Goal: Information Seeking & Learning: Compare options

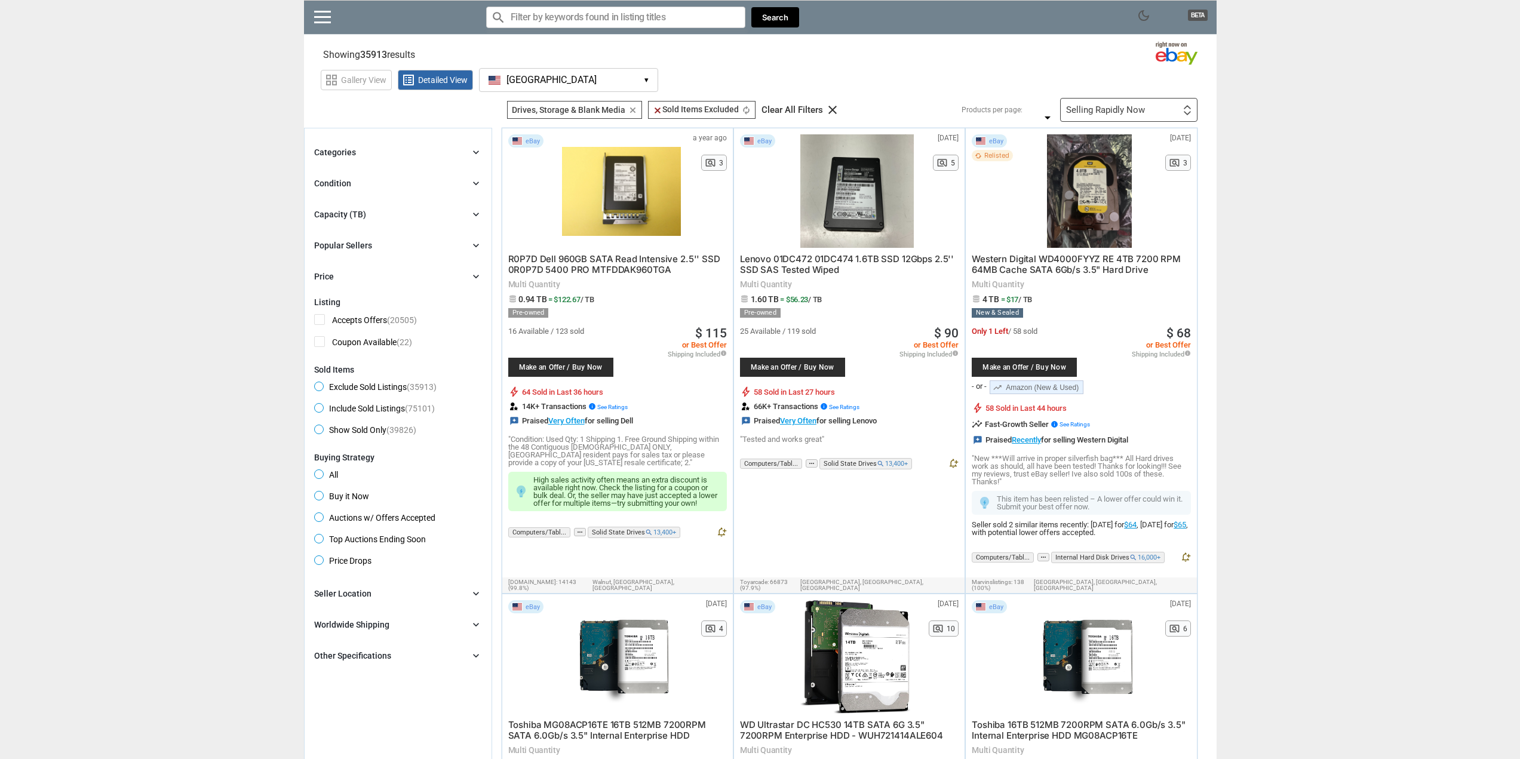
click at [558, 70] on button "[GEOGRAPHIC_DATA] [GEOGRAPHIC_DATA] ▾" at bounding box center [568, 80] width 179 height 24
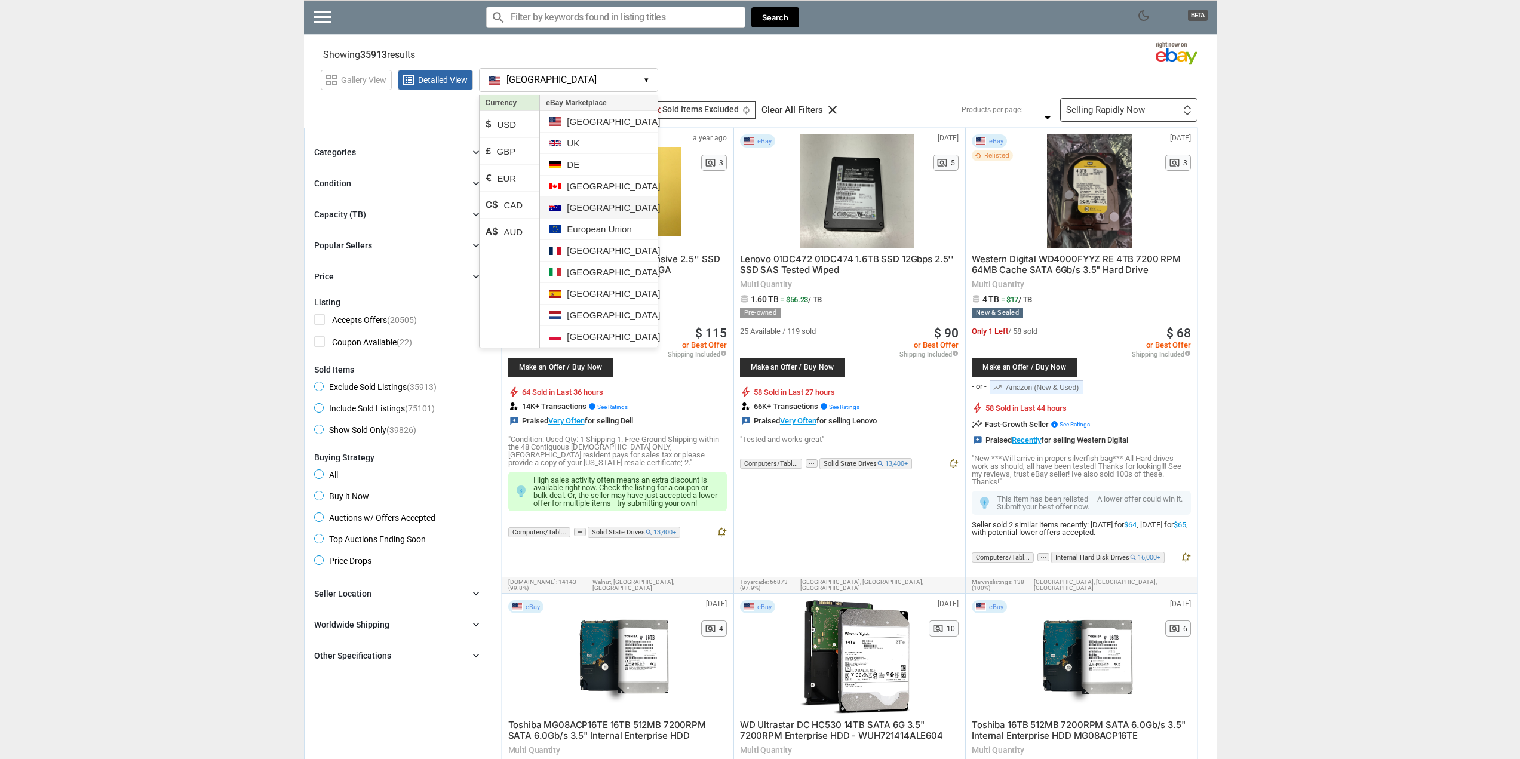
click at [584, 208] on li "[GEOGRAPHIC_DATA]" at bounding box center [598, 207] width 117 height 21
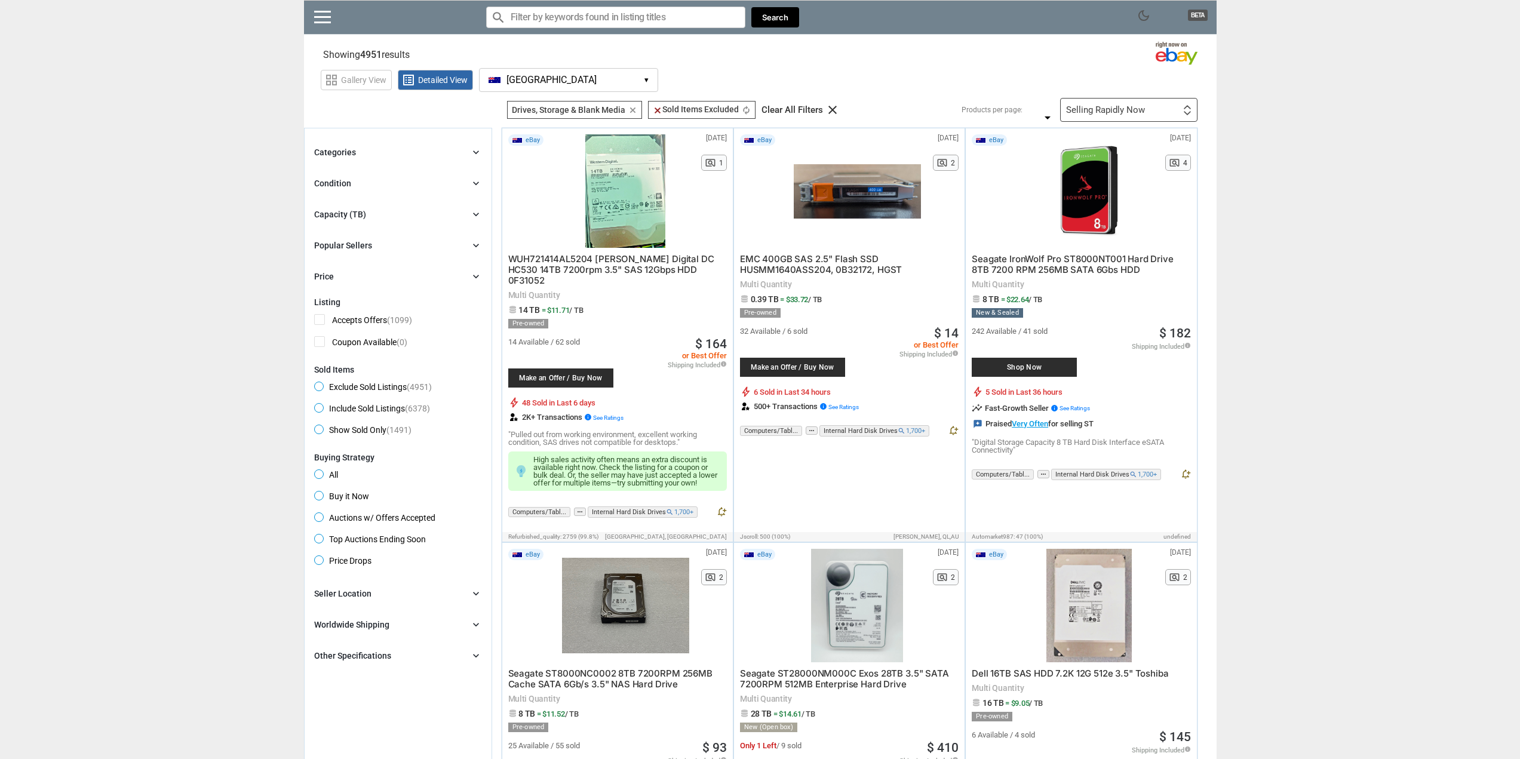
click at [520, 228] on li "A$ AUD" at bounding box center [510, 226] width 60 height 27
click at [529, 77] on span "[GEOGRAPHIC_DATA]" at bounding box center [551, 80] width 90 height 11
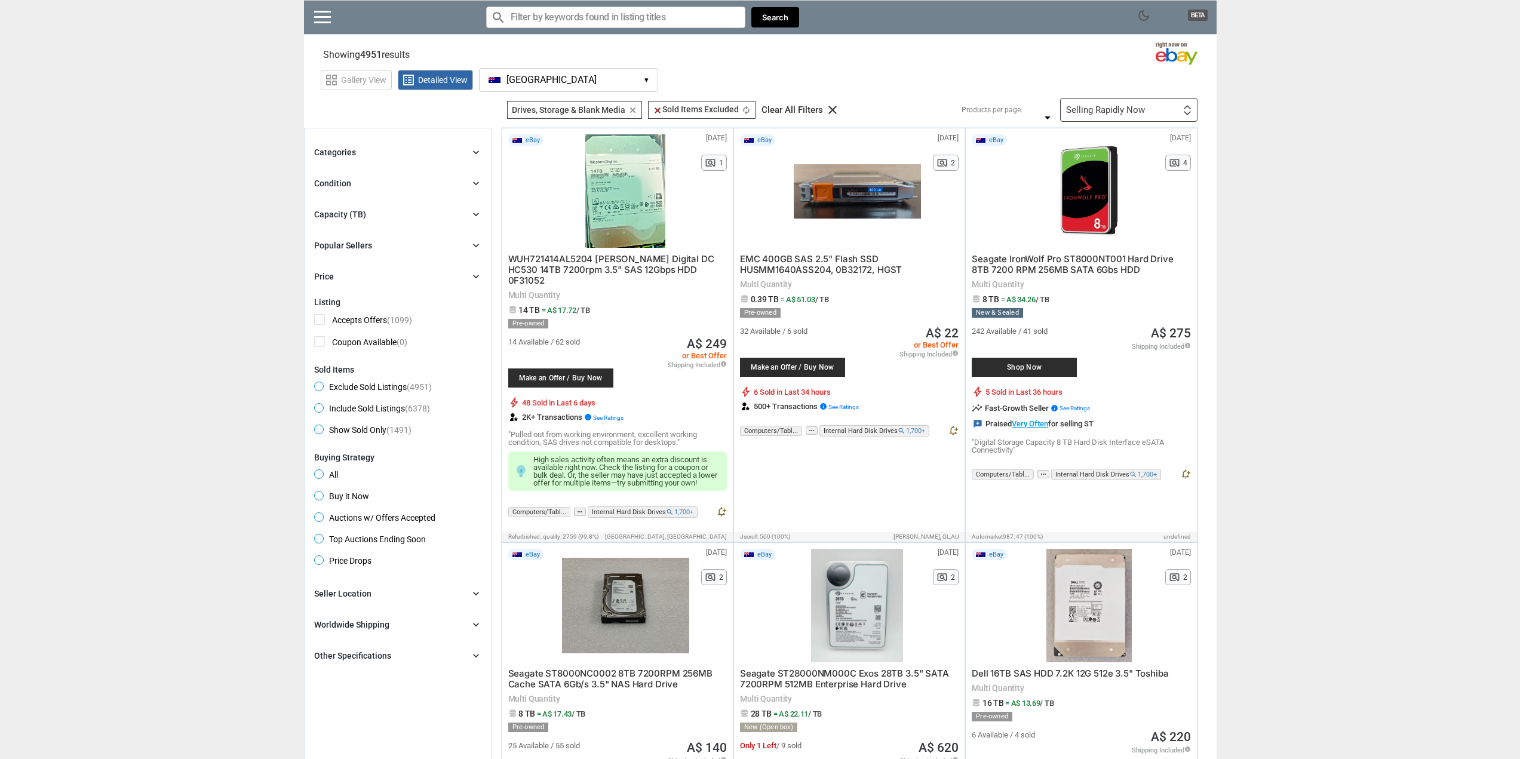
click at [370, 150] on div "Categories chevron_right" at bounding box center [398, 152] width 168 height 14
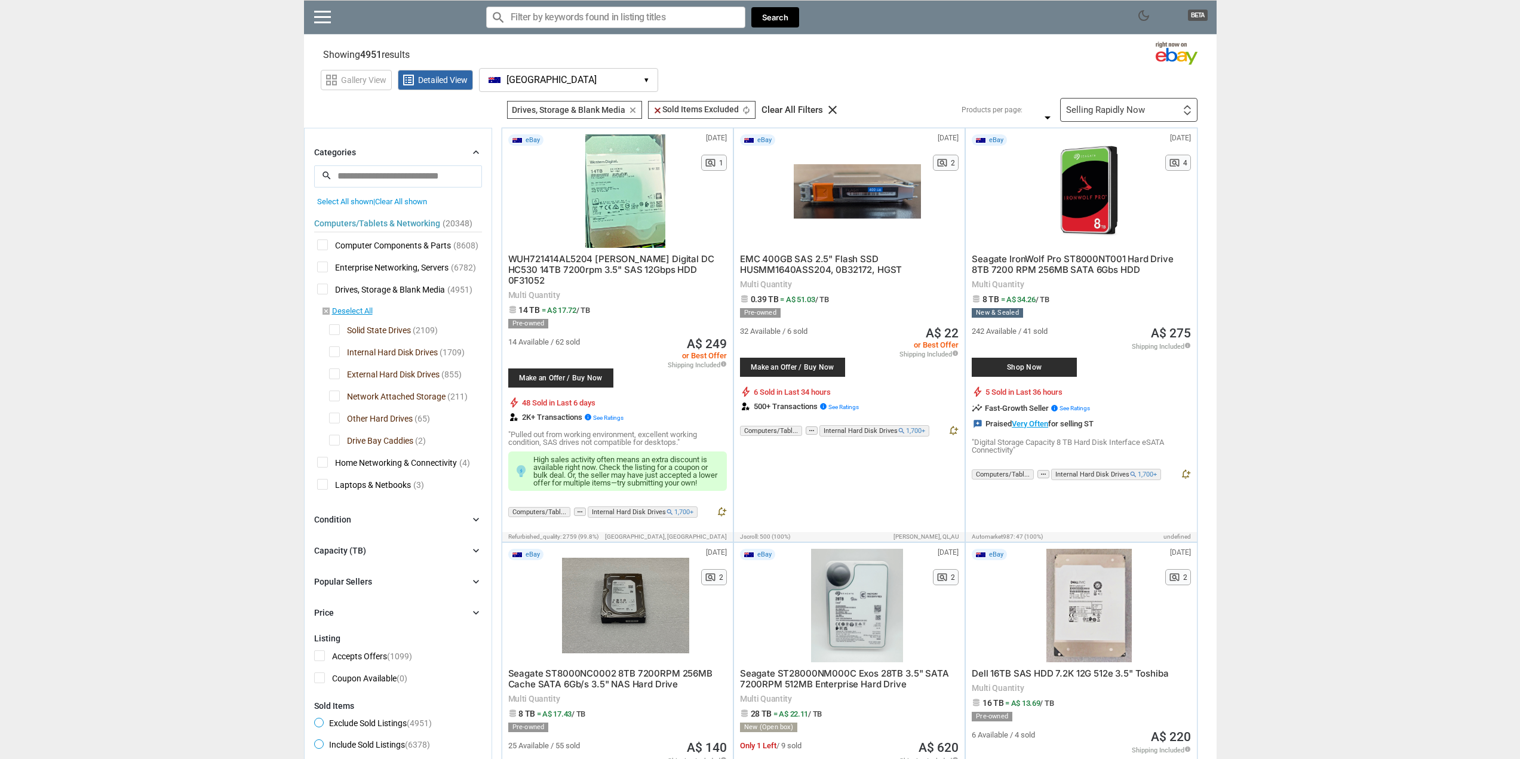
click at [370, 150] on div "Categories chevron_right" at bounding box center [398, 152] width 168 height 14
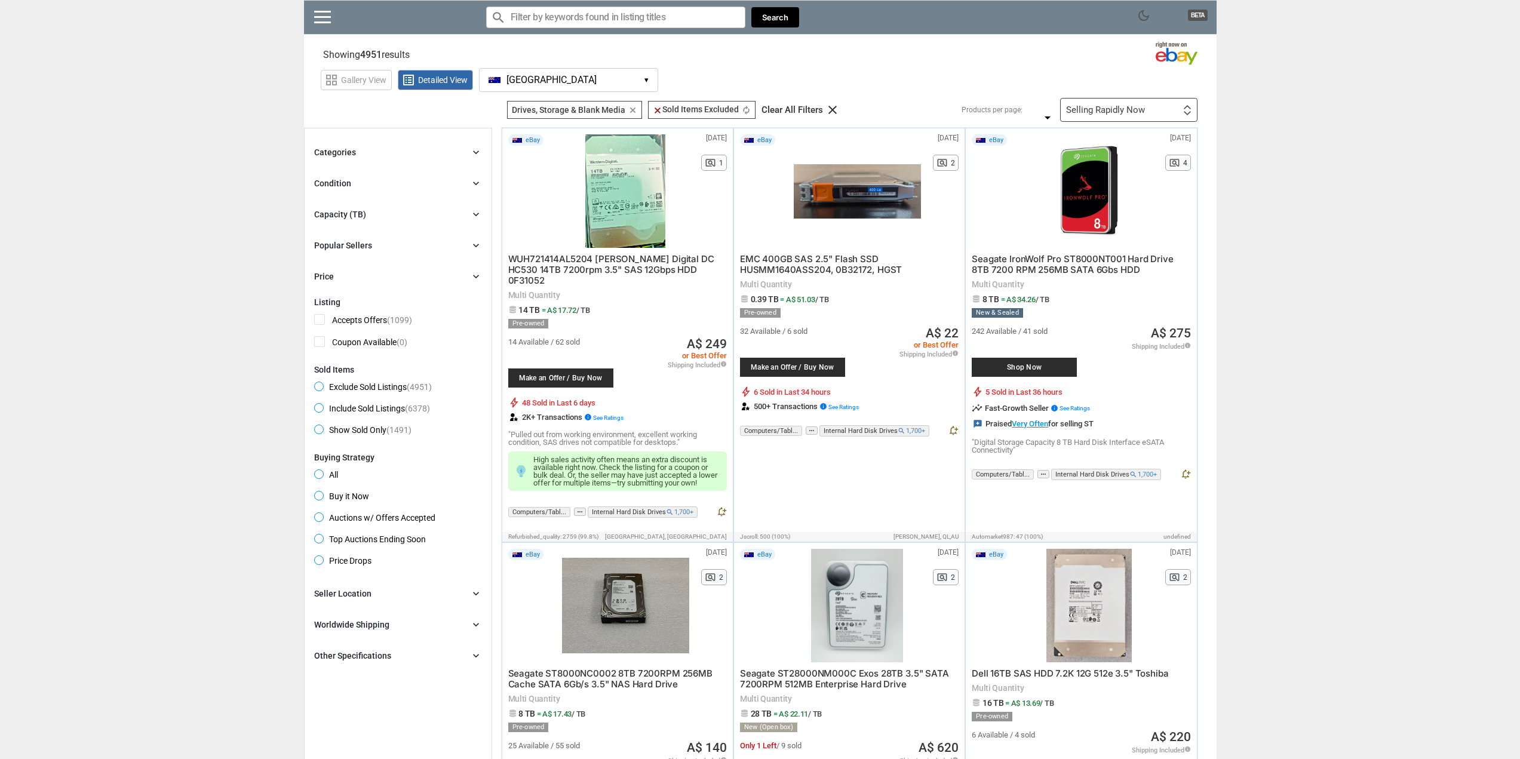
click at [359, 185] on div "Condition chevron_right" at bounding box center [398, 183] width 168 height 14
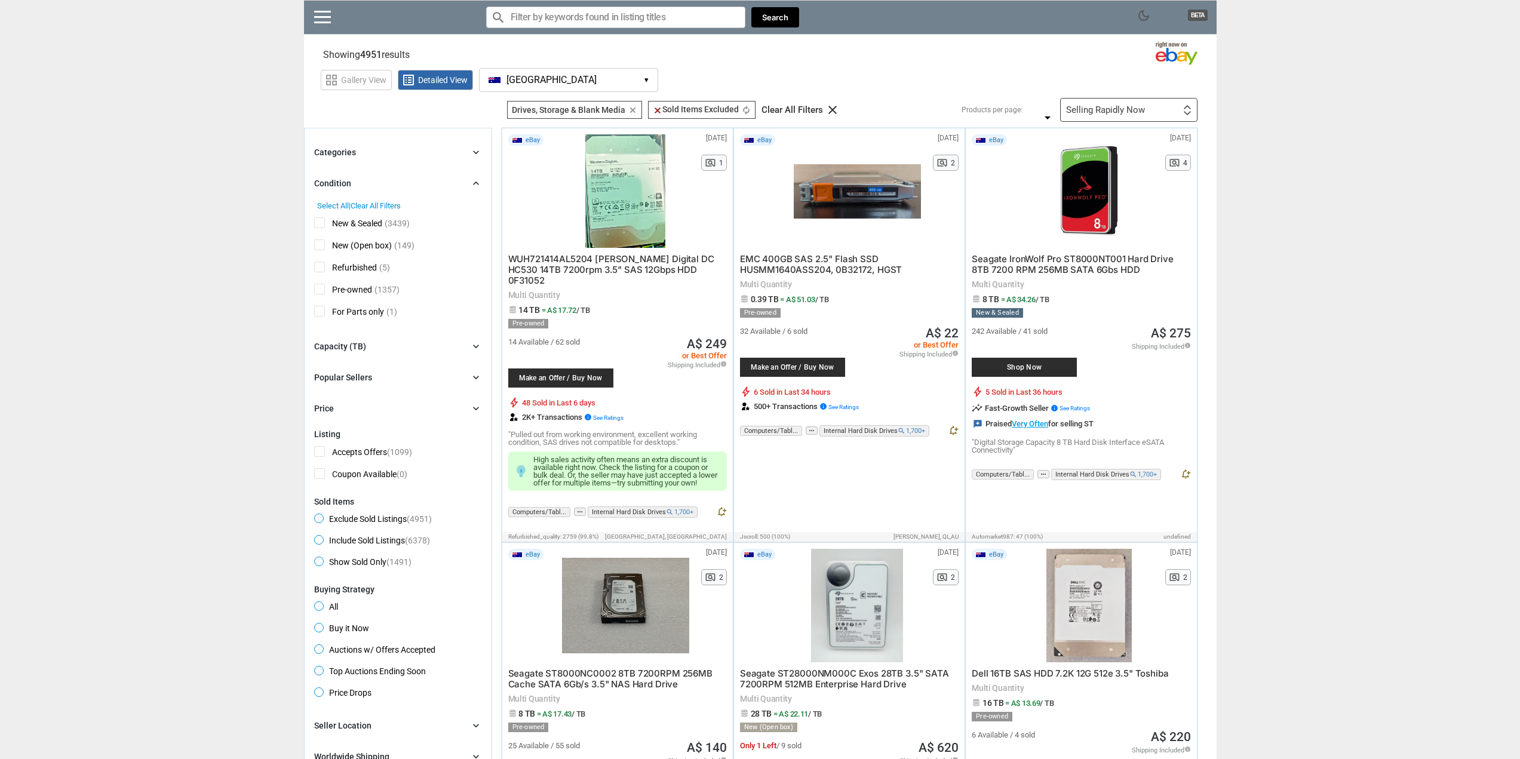
click at [359, 184] on div "Condition chevron_right" at bounding box center [398, 183] width 168 height 14
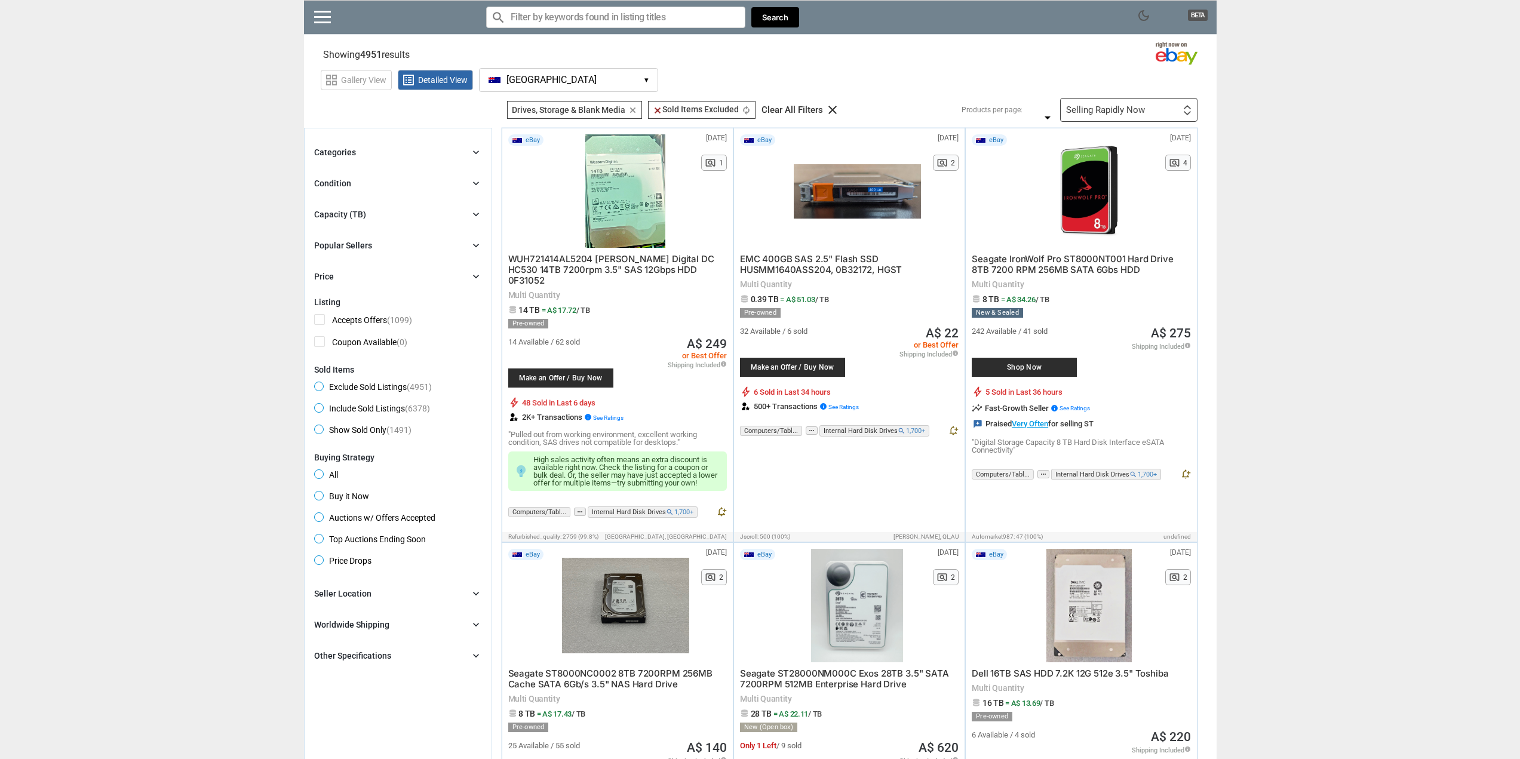
click at [361, 213] on div "Capacity (TB)" at bounding box center [340, 214] width 52 height 12
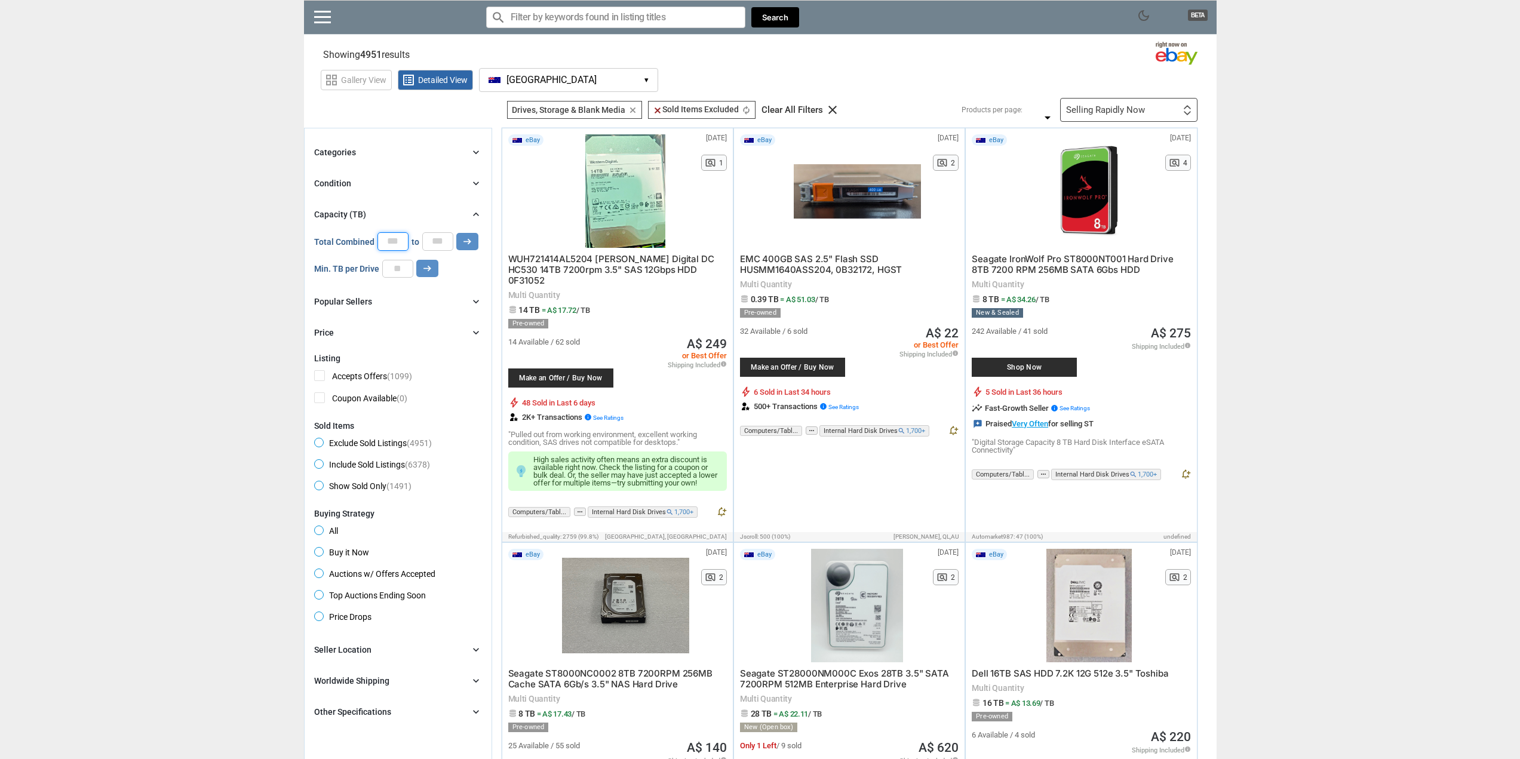
drag, startPoint x: 395, startPoint y: 241, endPoint x: 364, endPoint y: 232, distance: 32.5
click at [358, 233] on div "Total Combined * to * arrow_right_alt" at bounding box center [396, 241] width 164 height 18
drag, startPoint x: 429, startPoint y: 239, endPoint x: 484, endPoint y: 241, distance: 54.4
type input "*"
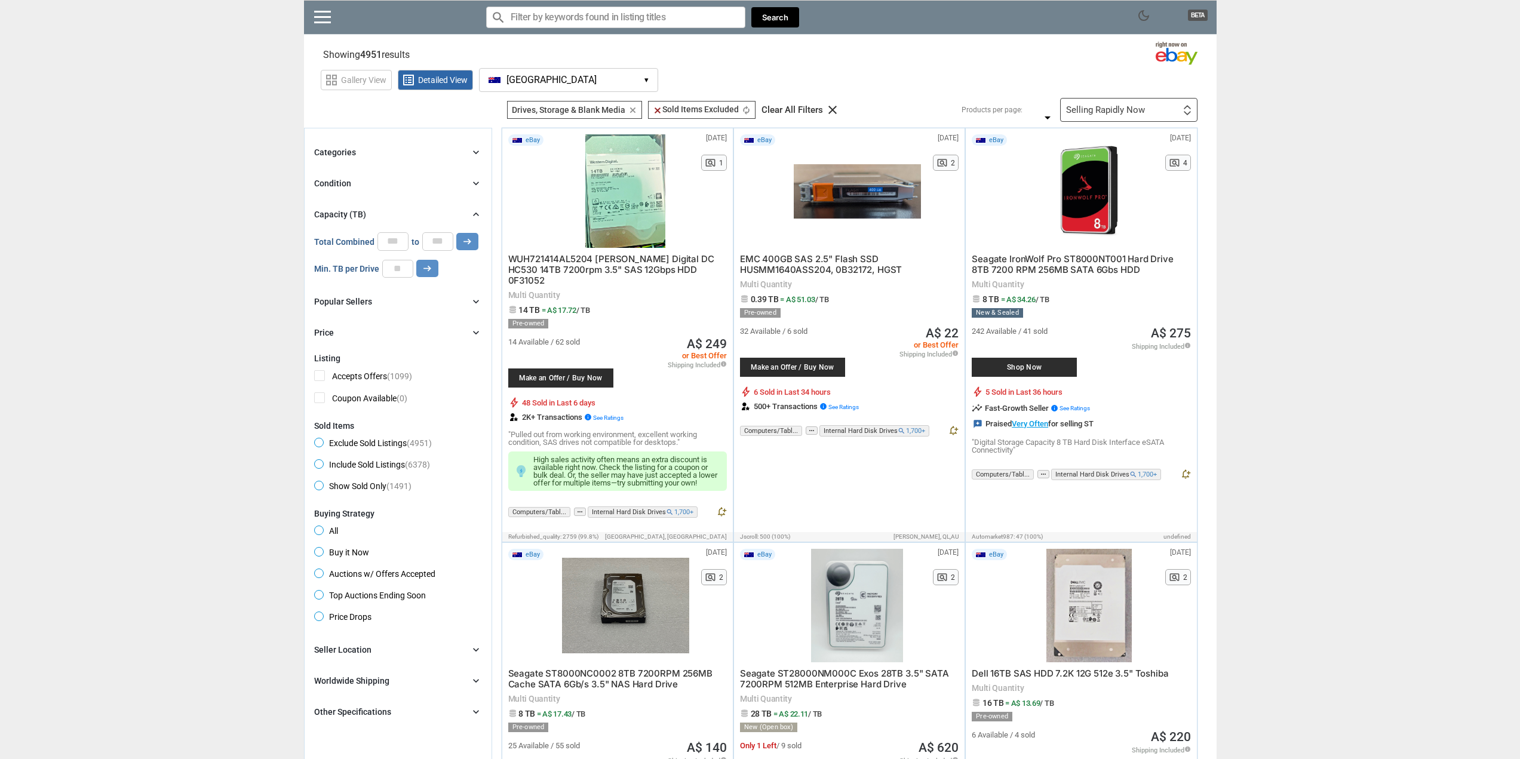
click at [397, 266] on input "number" at bounding box center [397, 269] width 31 height 18
type input "*"
drag, startPoint x: 201, startPoint y: 273, endPoint x: 214, endPoint y: 272, distance: 13.2
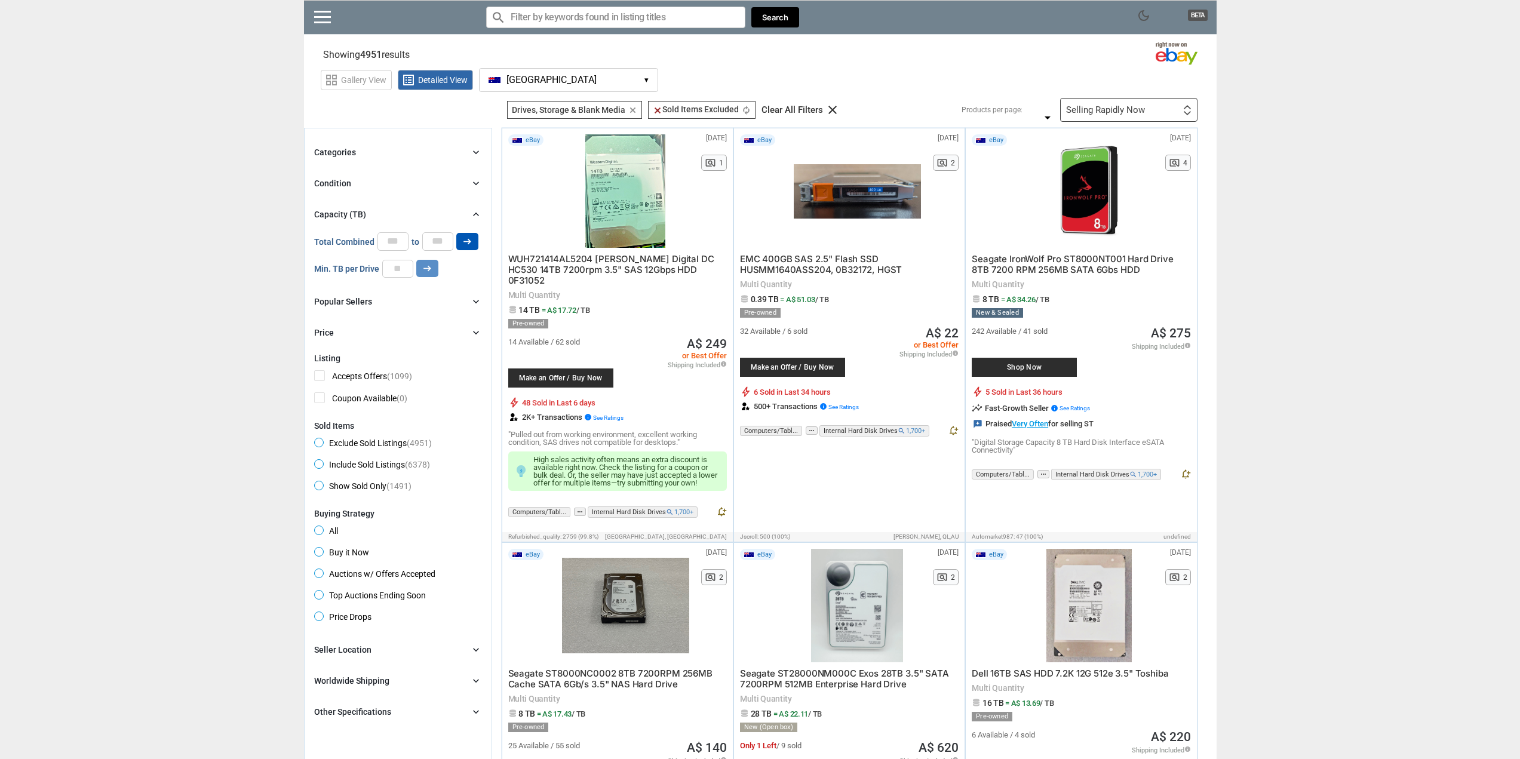
click at [462, 239] on icon "arrow_right_alt" at bounding box center [467, 241] width 11 height 11
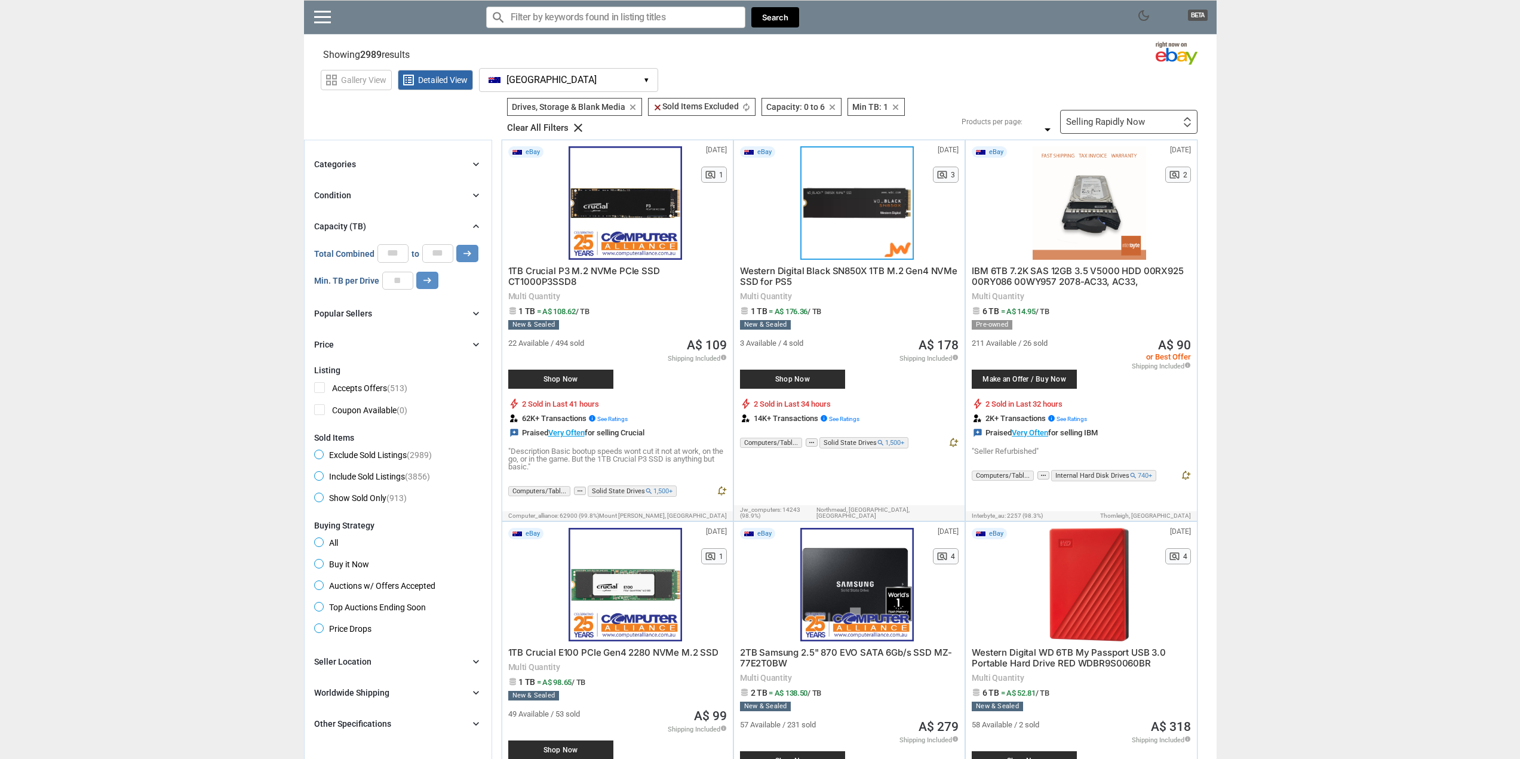
click at [374, 226] on div "Capacity (TB) chevron_right" at bounding box center [398, 226] width 168 height 14
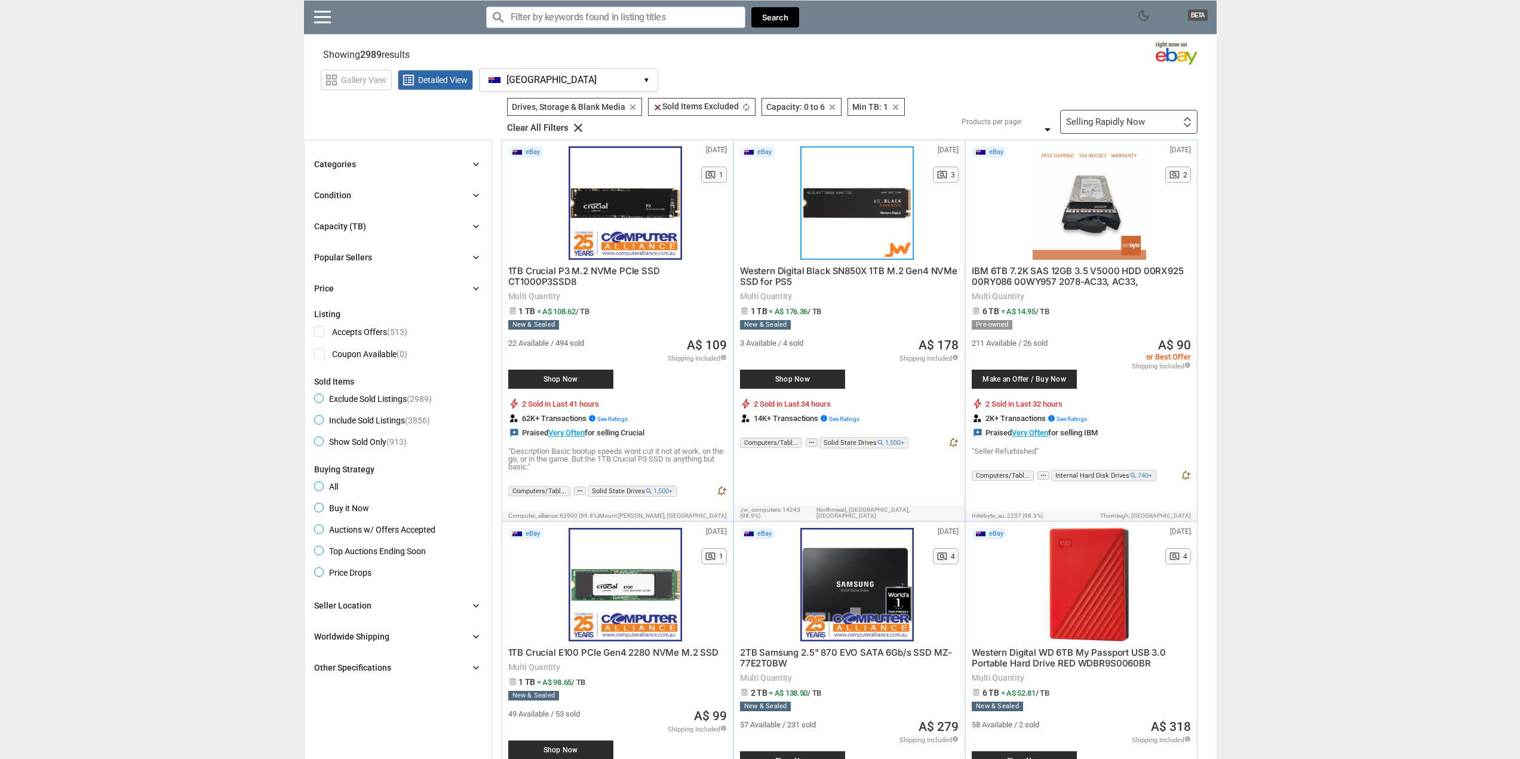
click at [365, 224] on div "Capacity (TB) chevron_right" at bounding box center [398, 226] width 168 height 14
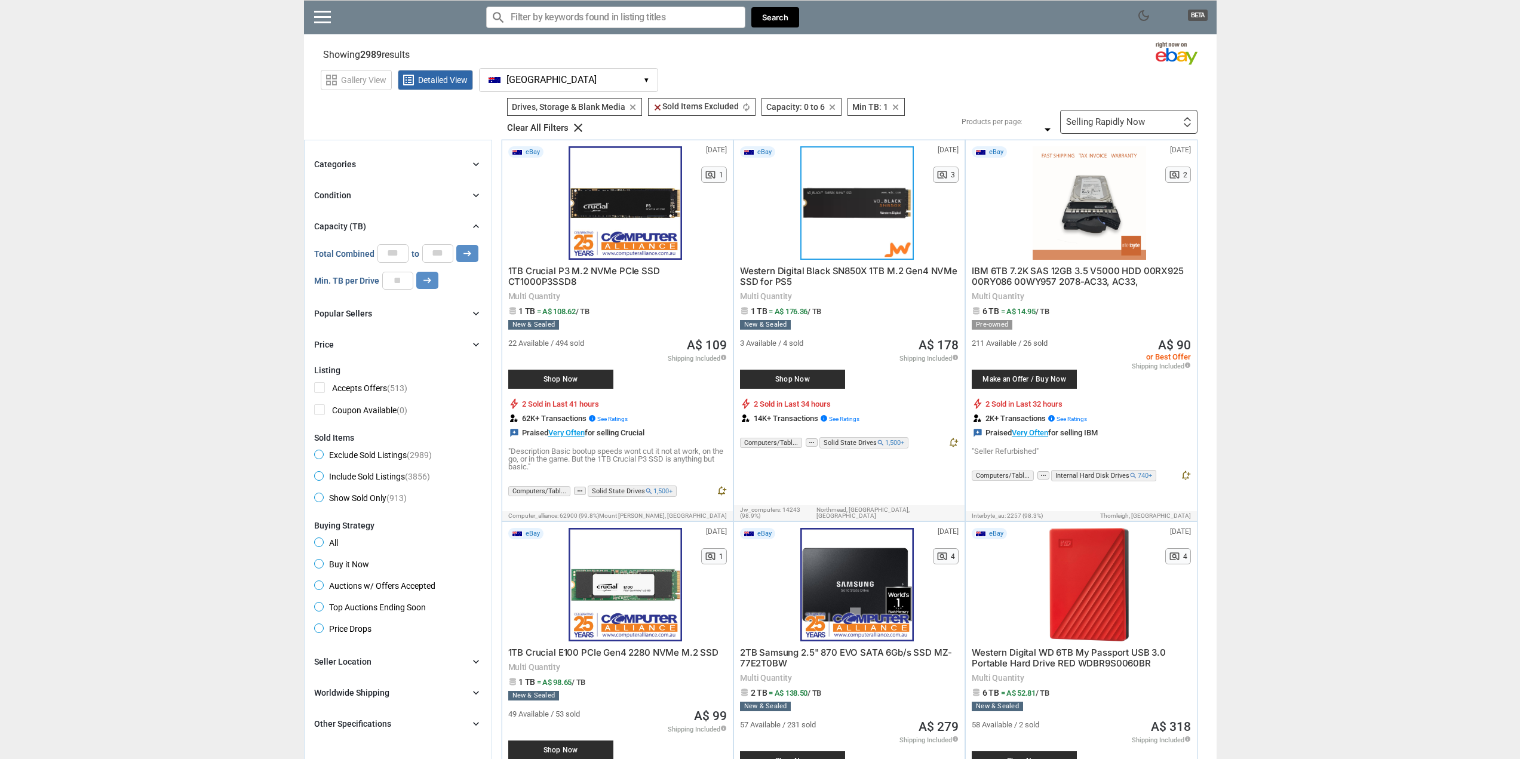
click at [348, 158] on div "Categories chevron_right" at bounding box center [398, 164] width 168 height 14
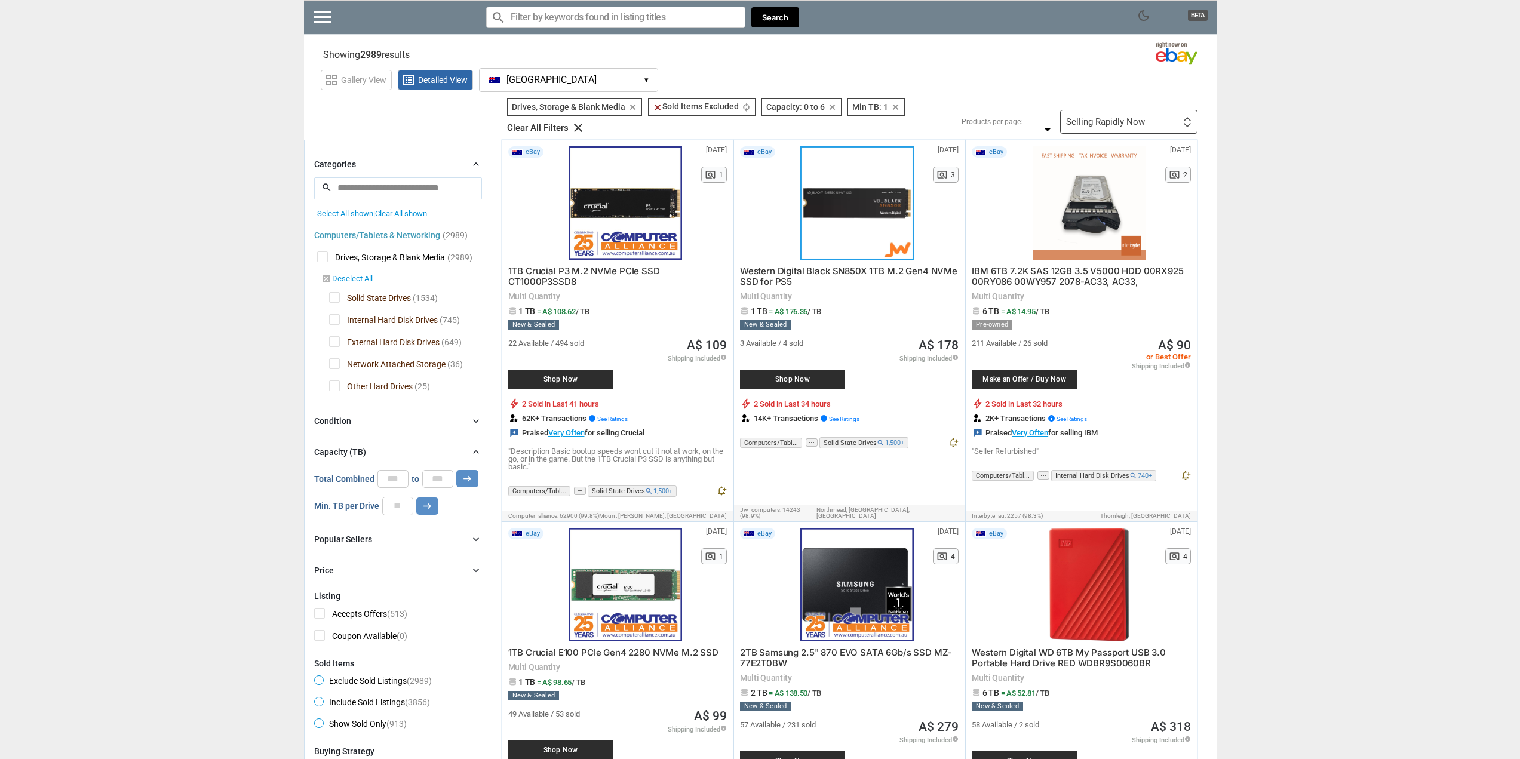
click at [336, 296] on span "Solid State Drives" at bounding box center [370, 299] width 82 height 15
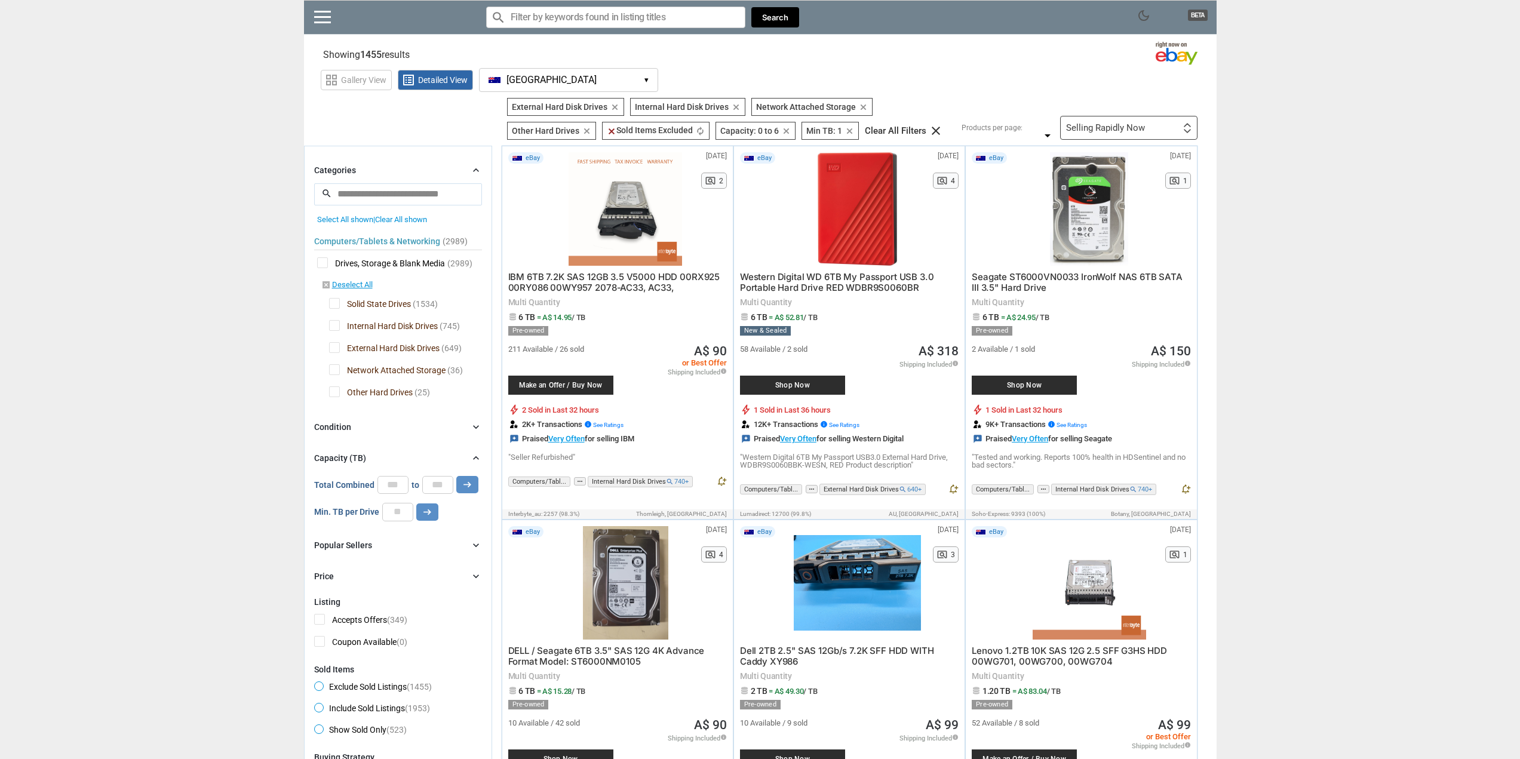
click at [328, 340] on div "Computers/Tablets & Networking (2989) [L1] Drives, Storage & Blank Media (2989)…" at bounding box center [398, 313] width 168 height 179
click at [334, 346] on span "External Hard Disk Drives" at bounding box center [384, 349] width 110 height 15
click at [338, 368] on span "Network Attached Storage" at bounding box center [387, 371] width 116 height 15
click at [336, 388] on span "Other Hard Drives" at bounding box center [371, 393] width 84 height 15
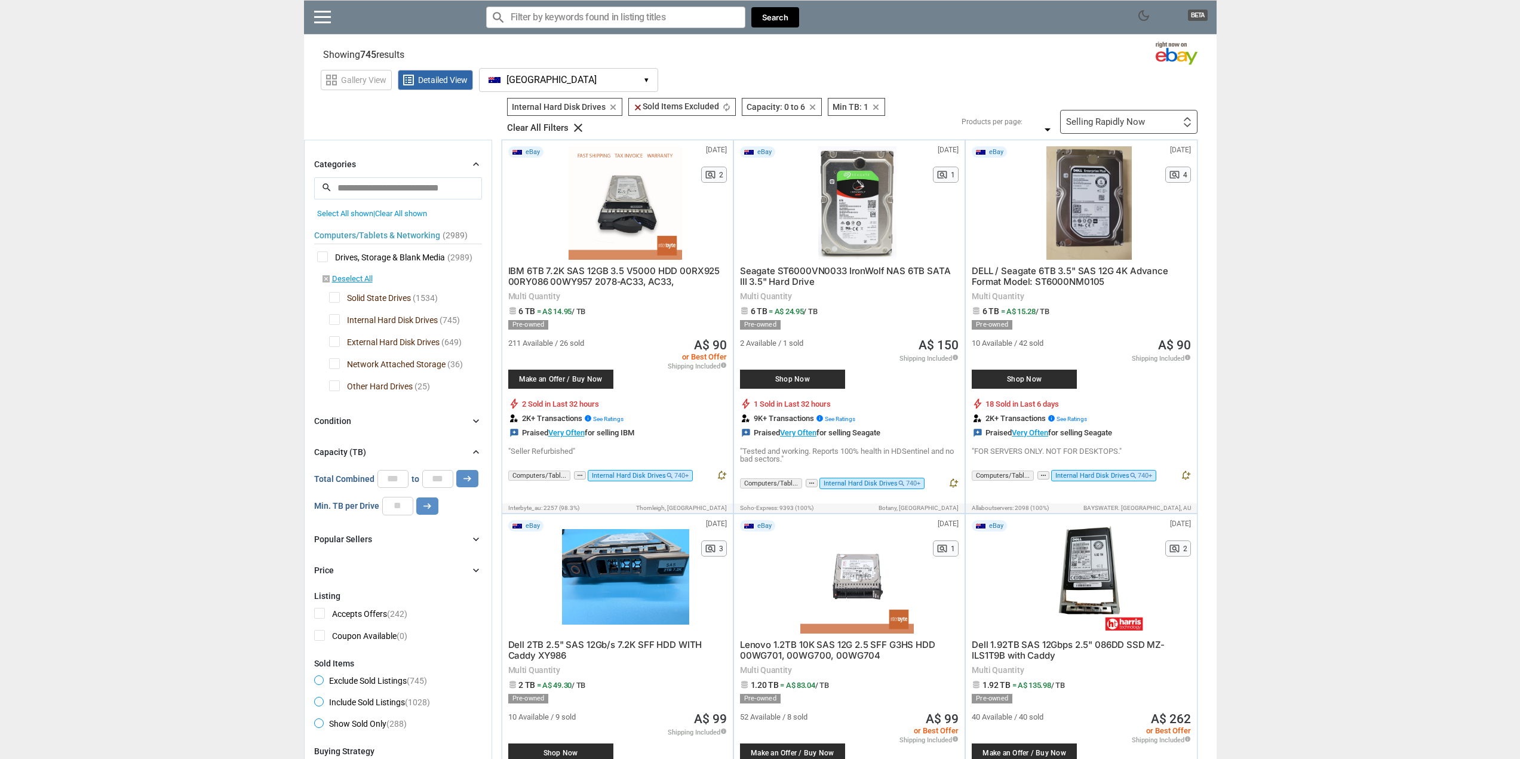
click at [411, 251] on span "Drives, Storage & Blank Media" at bounding box center [381, 258] width 128 height 15
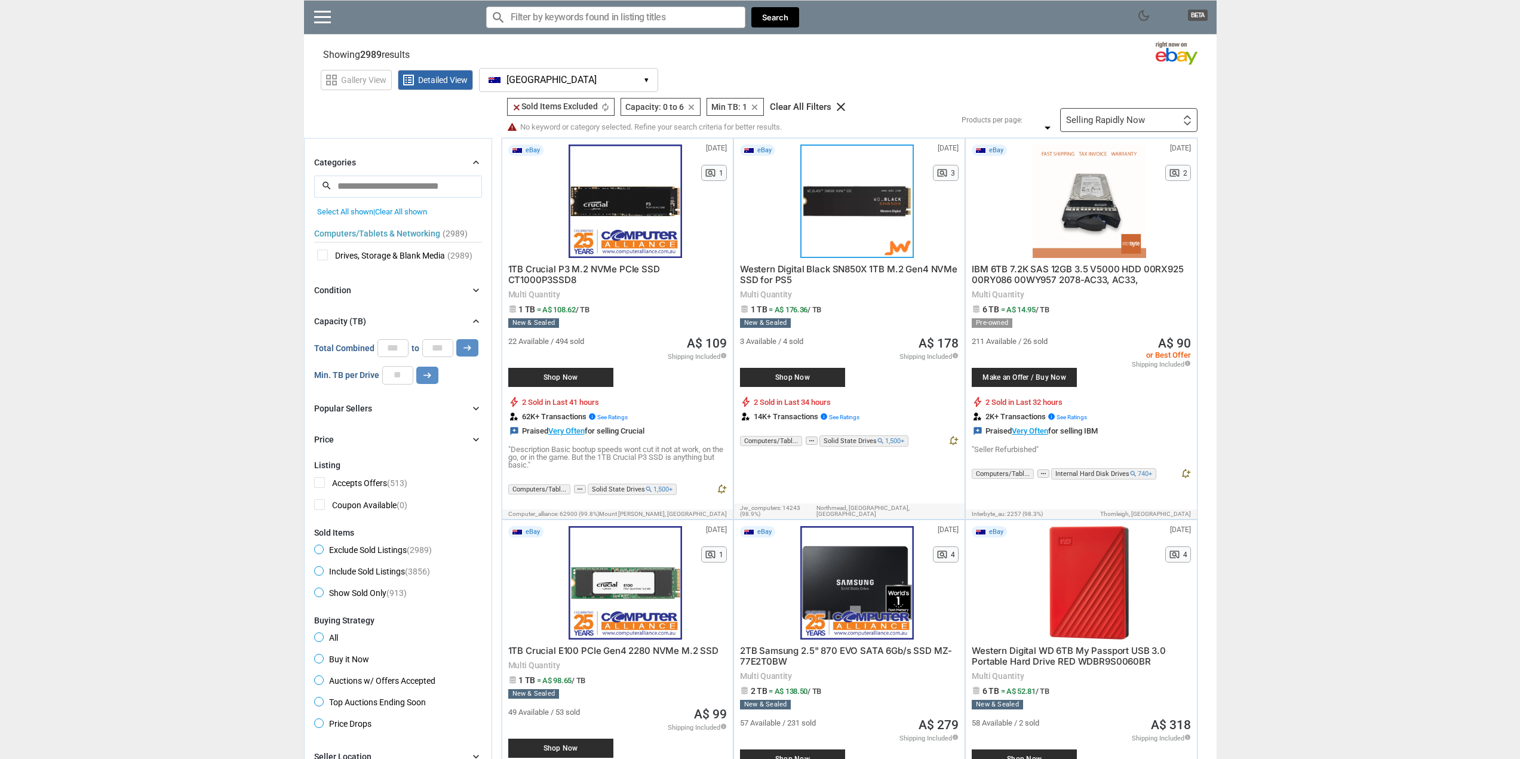
click at [323, 252] on span "Drives, Storage & Blank Media" at bounding box center [381, 257] width 128 height 15
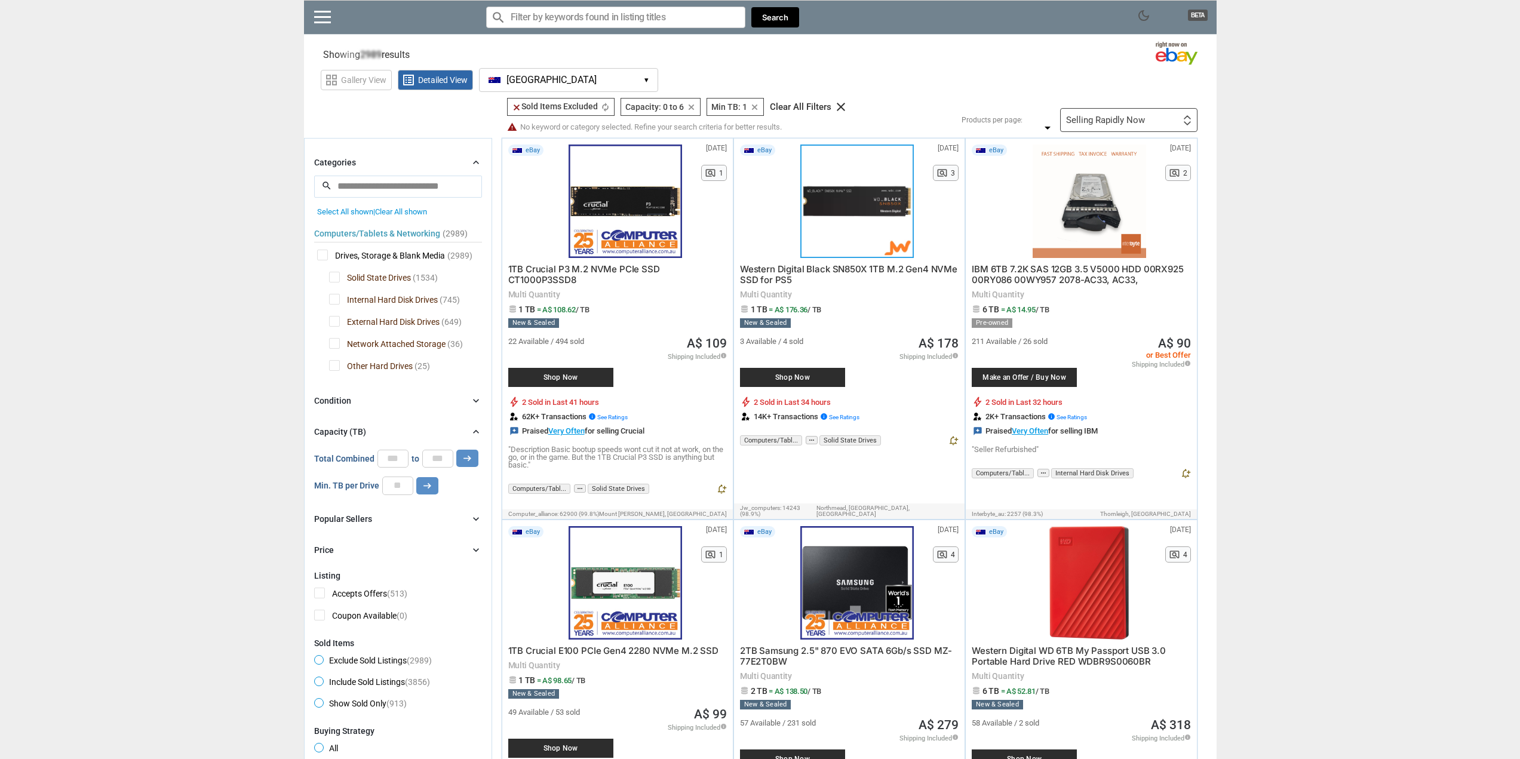
click at [337, 278] on span "Solid State Drives" at bounding box center [370, 279] width 82 height 15
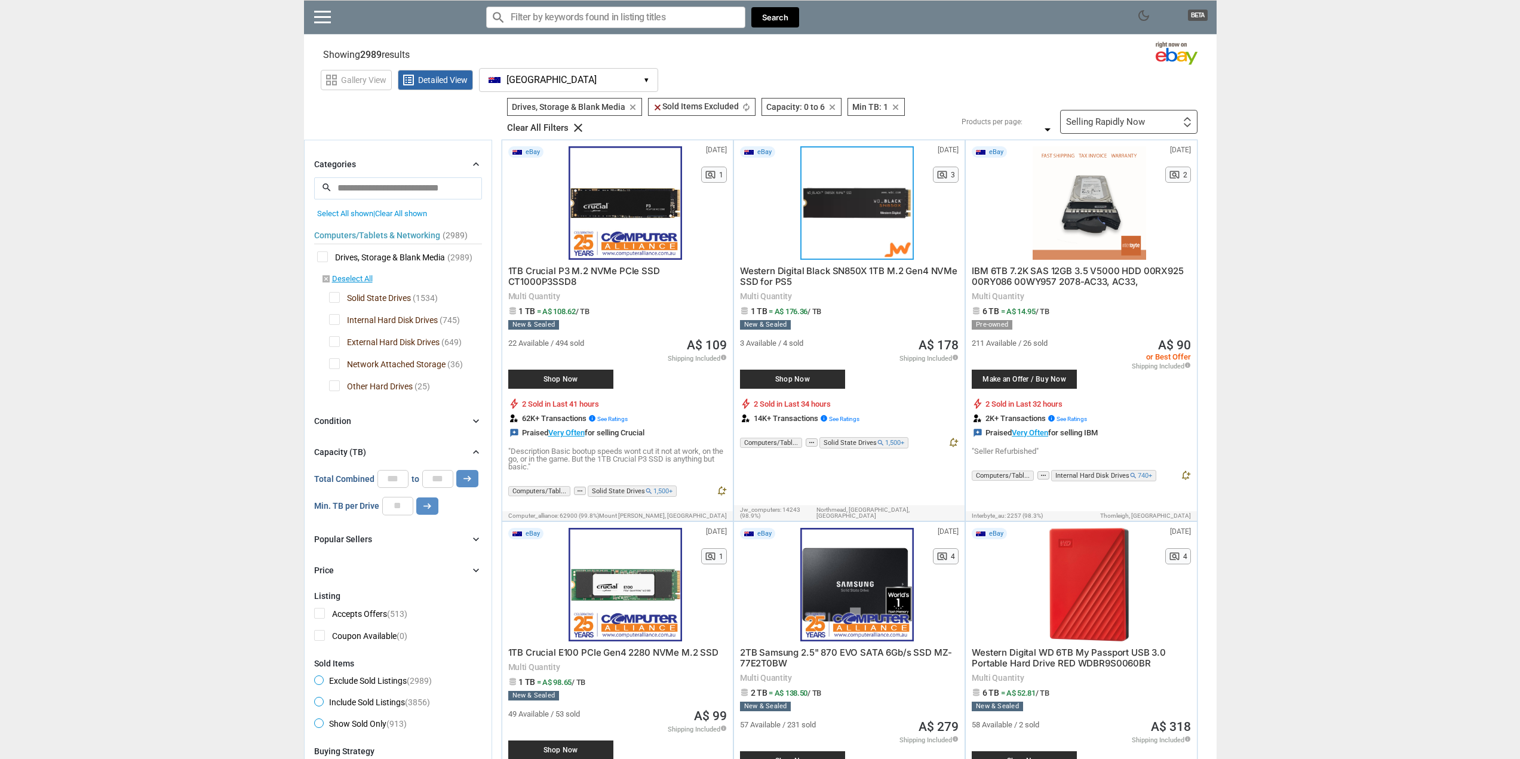
click at [336, 380] on span "Other Hard Drives" at bounding box center [371, 387] width 84 height 15
click at [336, 358] on span "Network Attached Storage" at bounding box center [387, 365] width 116 height 15
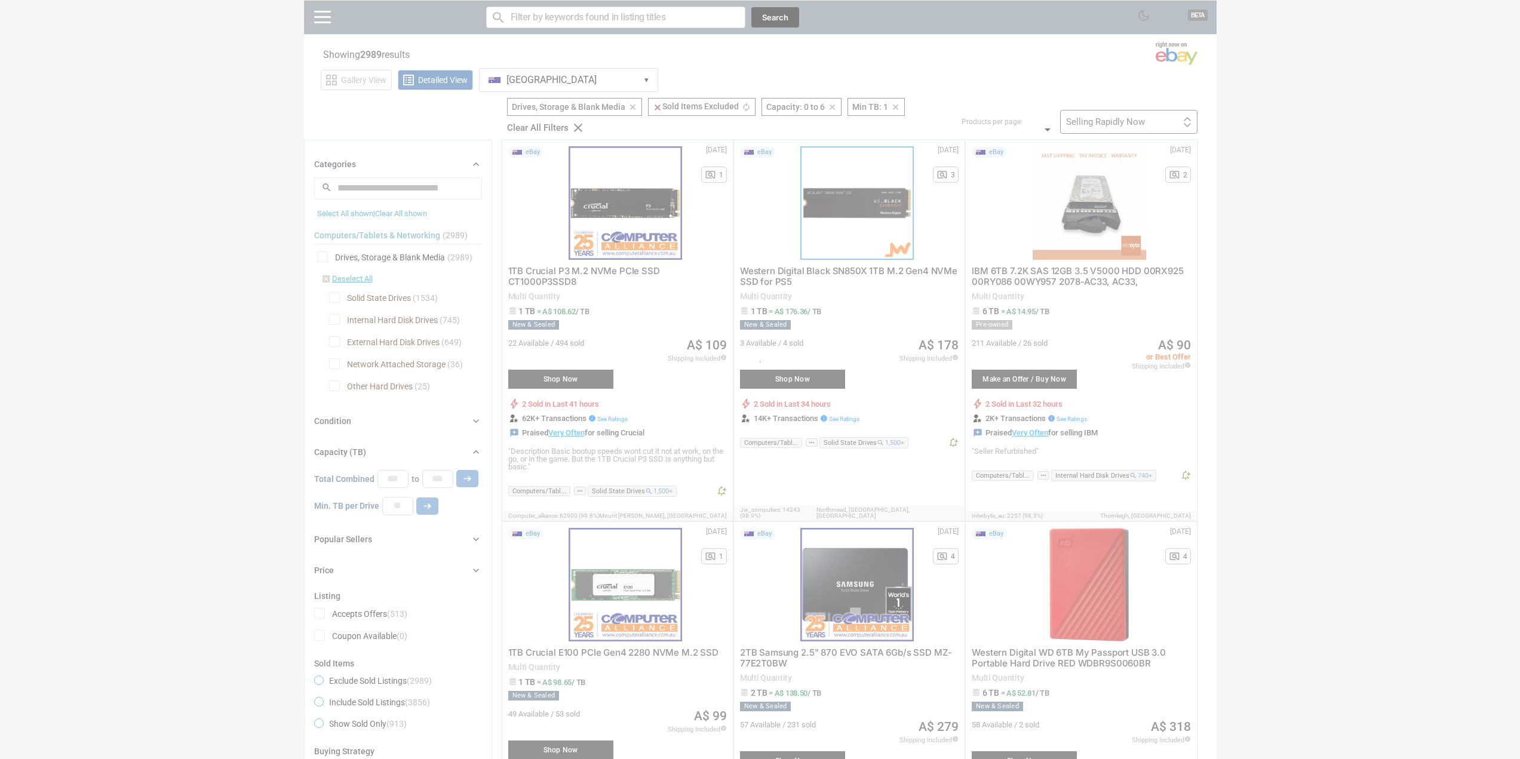
click at [337, 343] on div at bounding box center [760, 379] width 1520 height 759
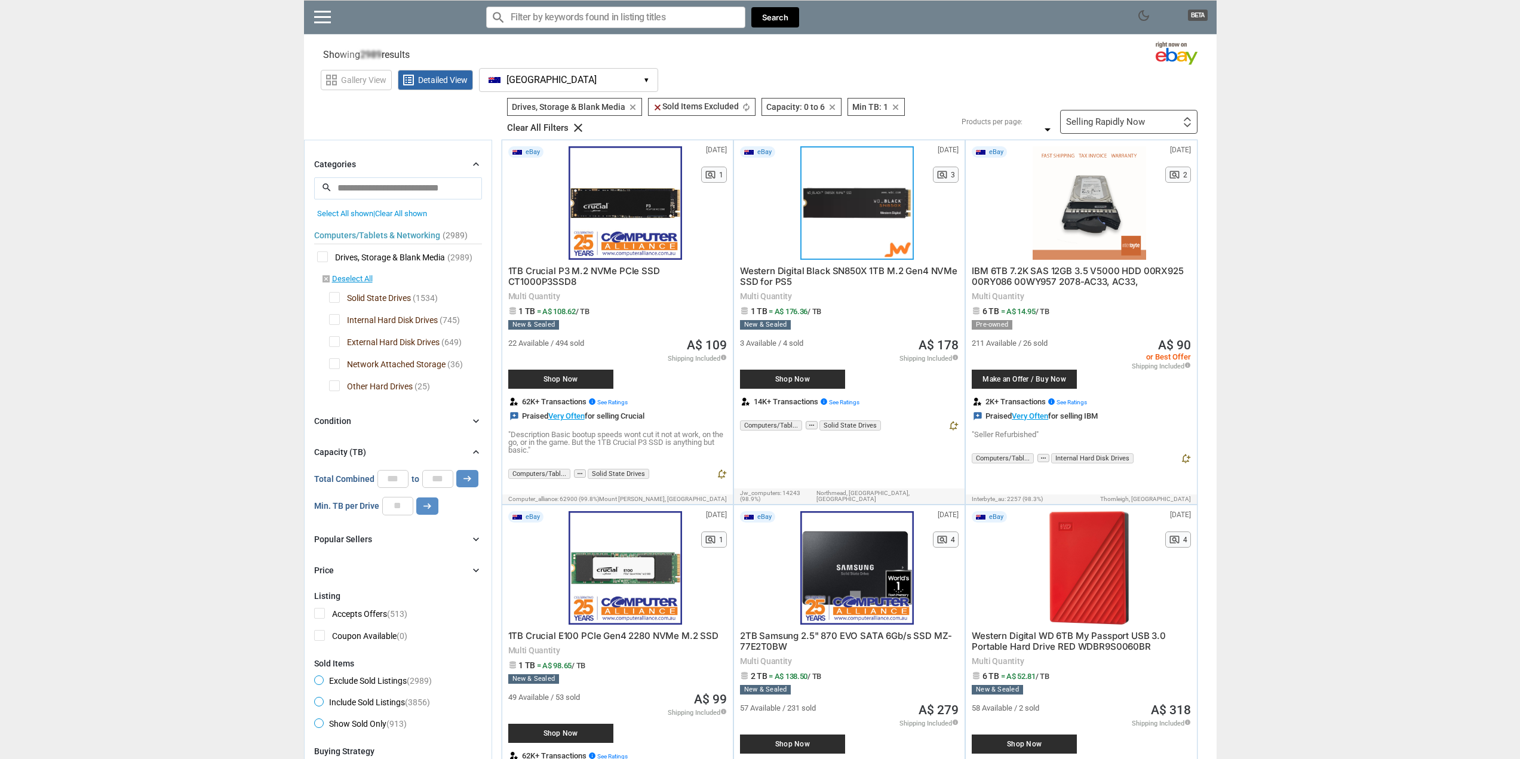
click at [336, 340] on span "External Hard Disk Drives" at bounding box center [384, 343] width 110 height 15
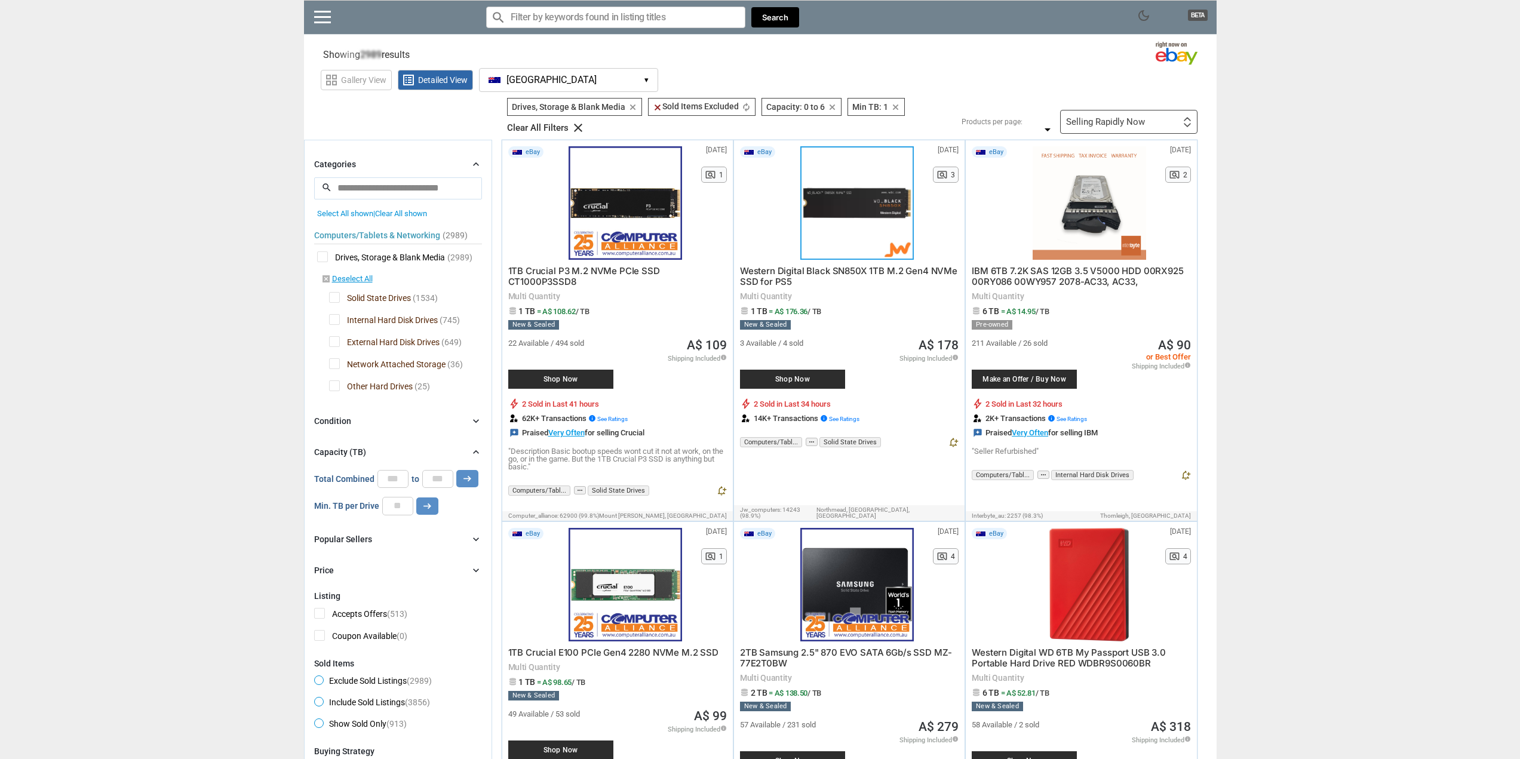
click at [334, 297] on span "Solid State Drives" at bounding box center [370, 299] width 82 height 15
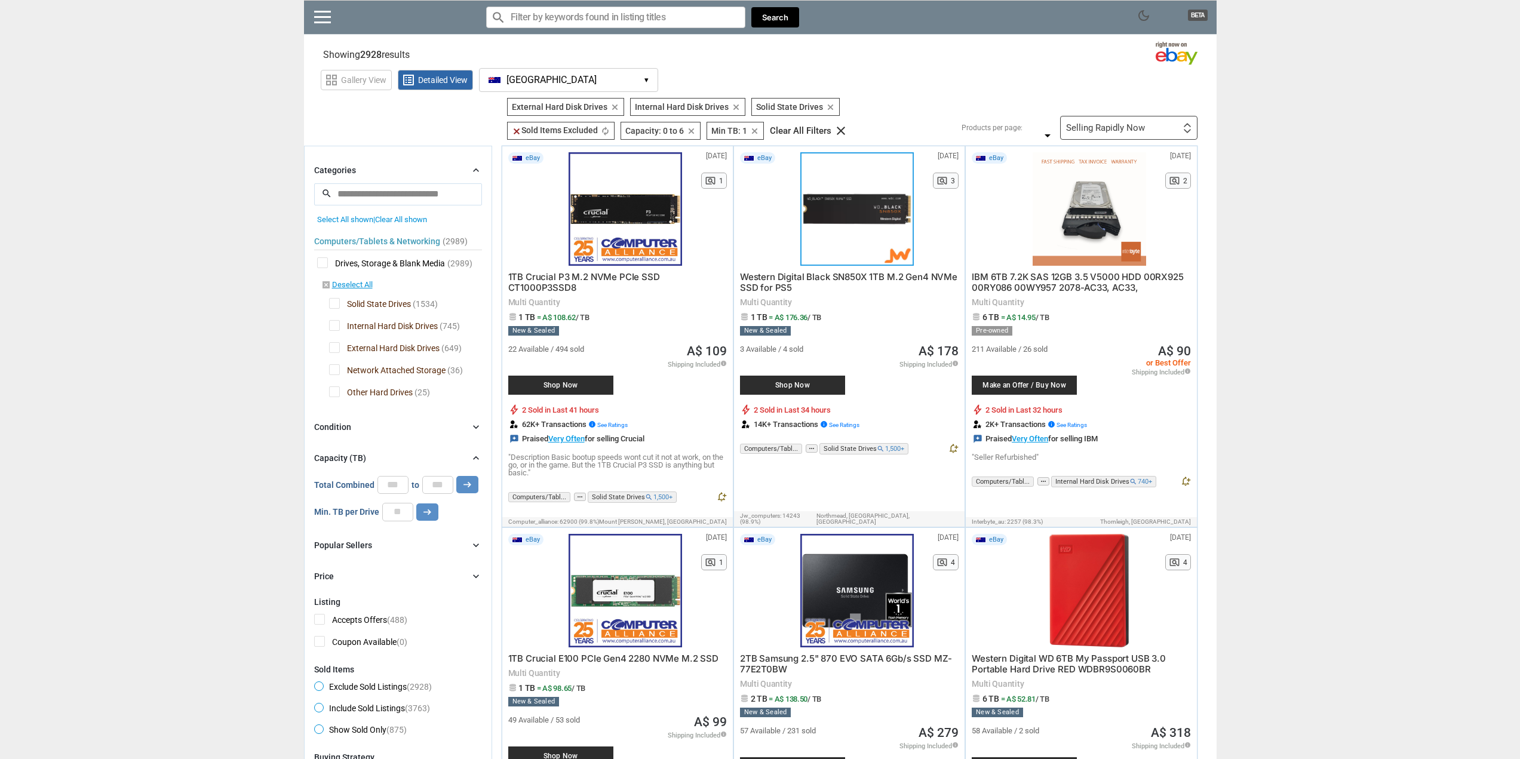
click at [338, 300] on span "Solid State Drives" at bounding box center [370, 305] width 82 height 15
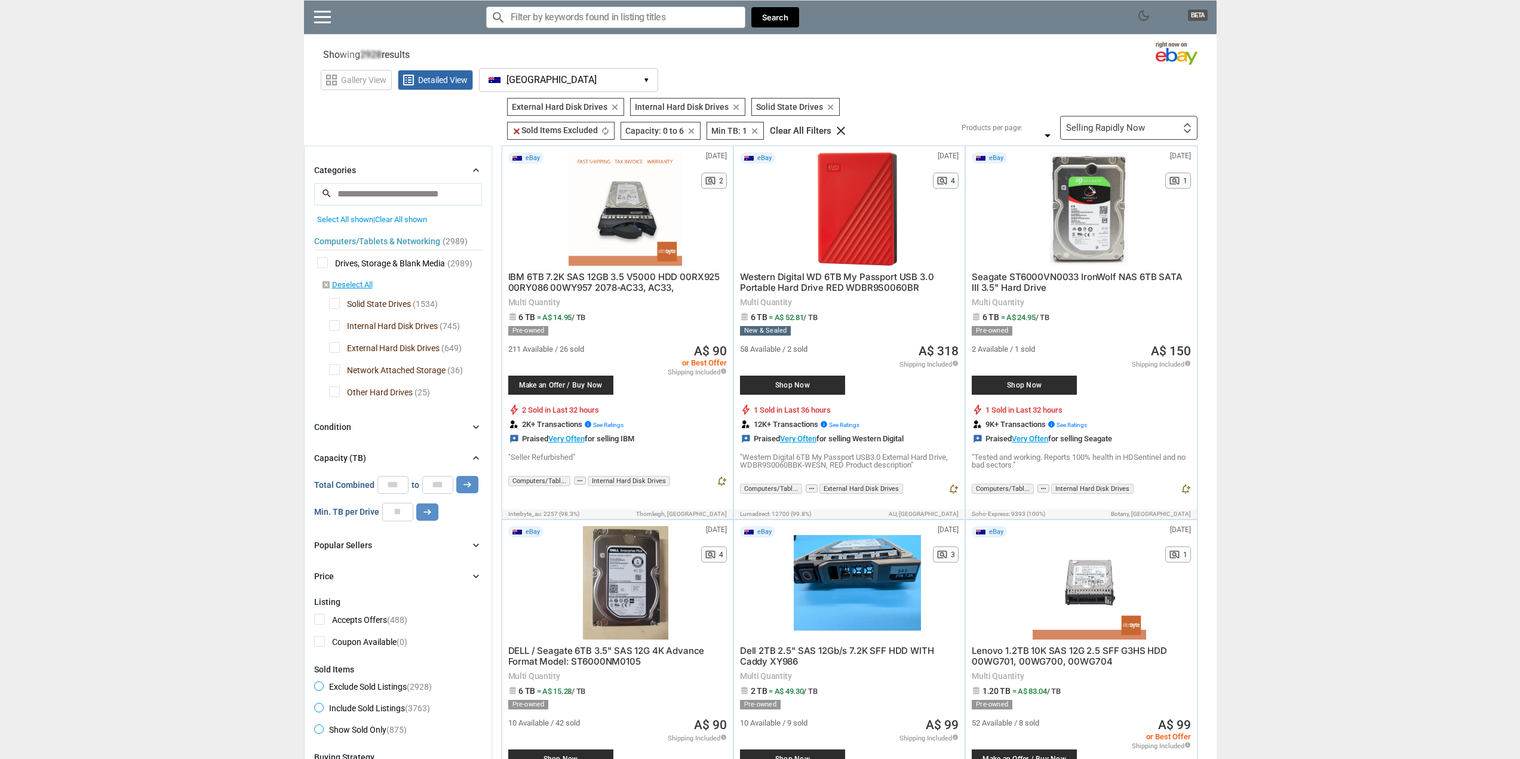
click at [336, 346] on span "External Hard Disk Drives" at bounding box center [384, 349] width 110 height 15
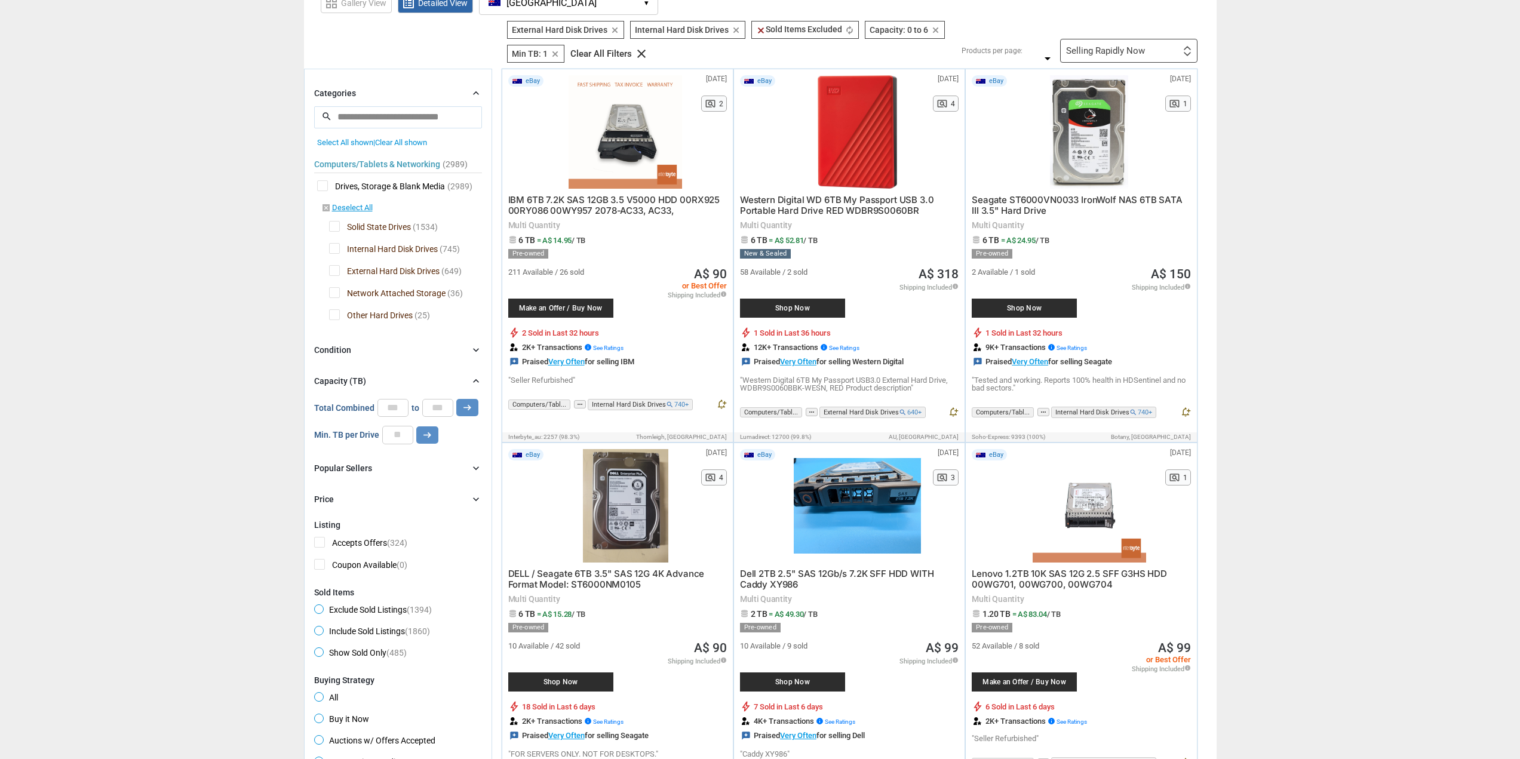
scroll to position [119, 0]
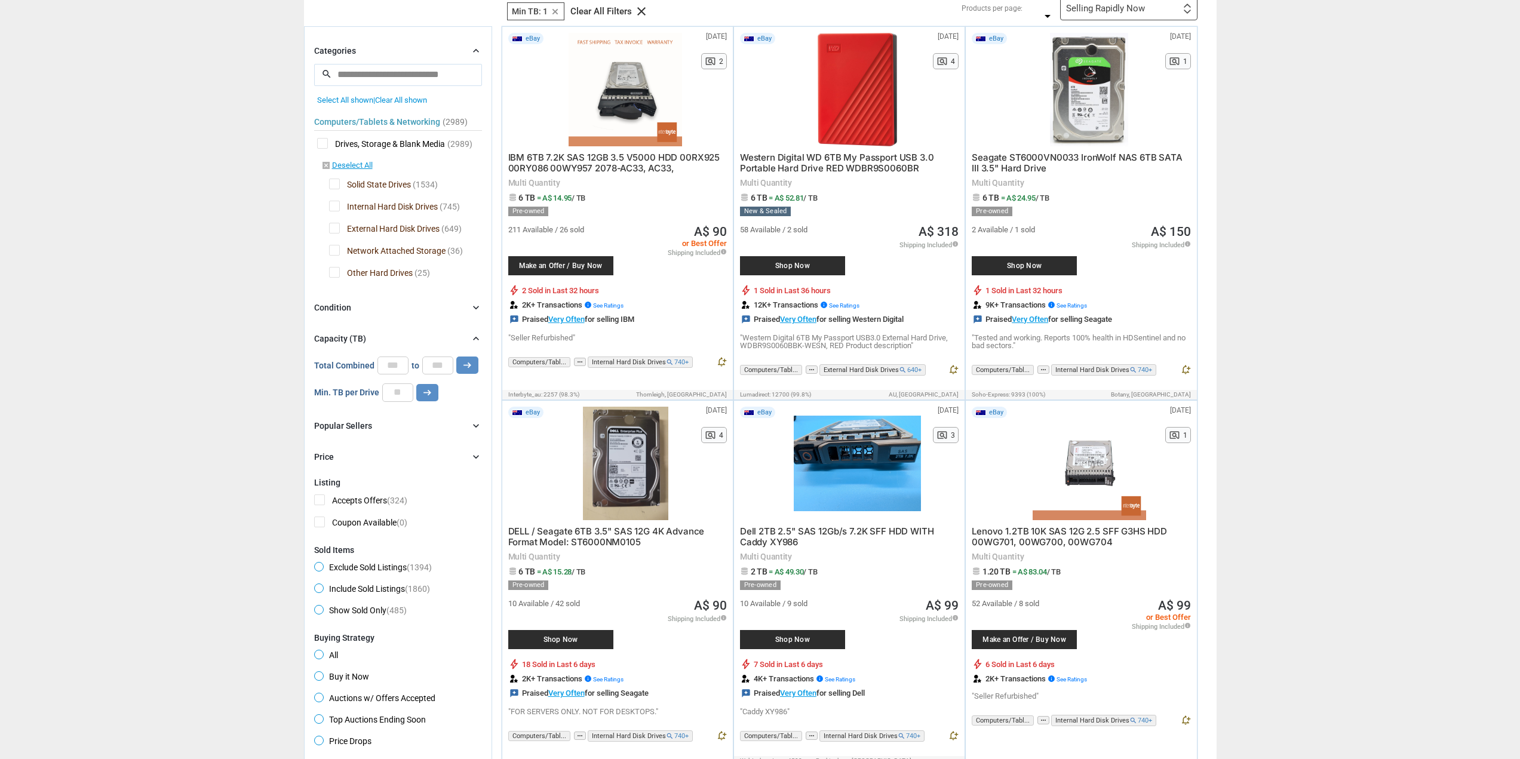
click at [336, 227] on span "External Hard Disk Drives" at bounding box center [384, 230] width 110 height 15
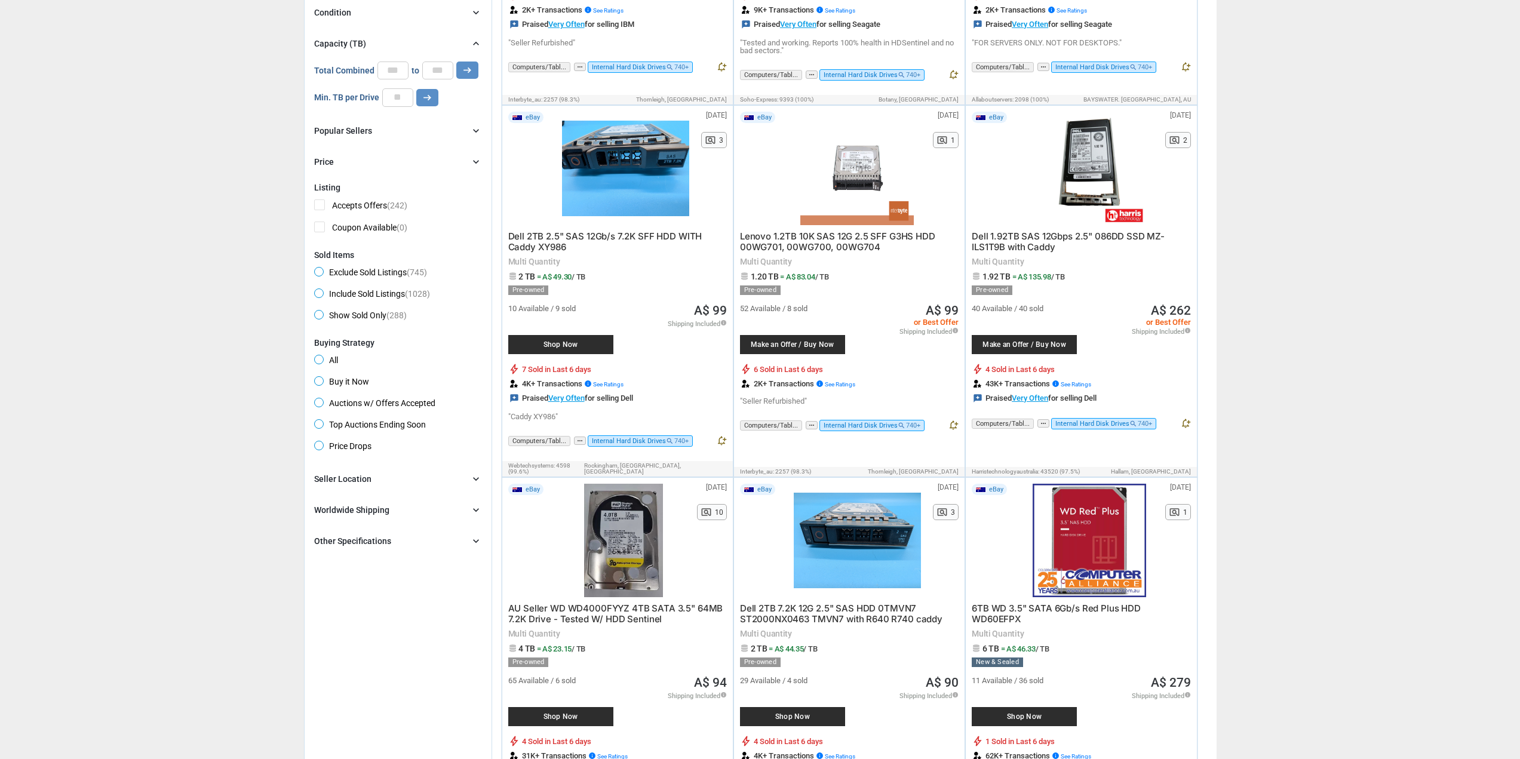
scroll to position [418, 0]
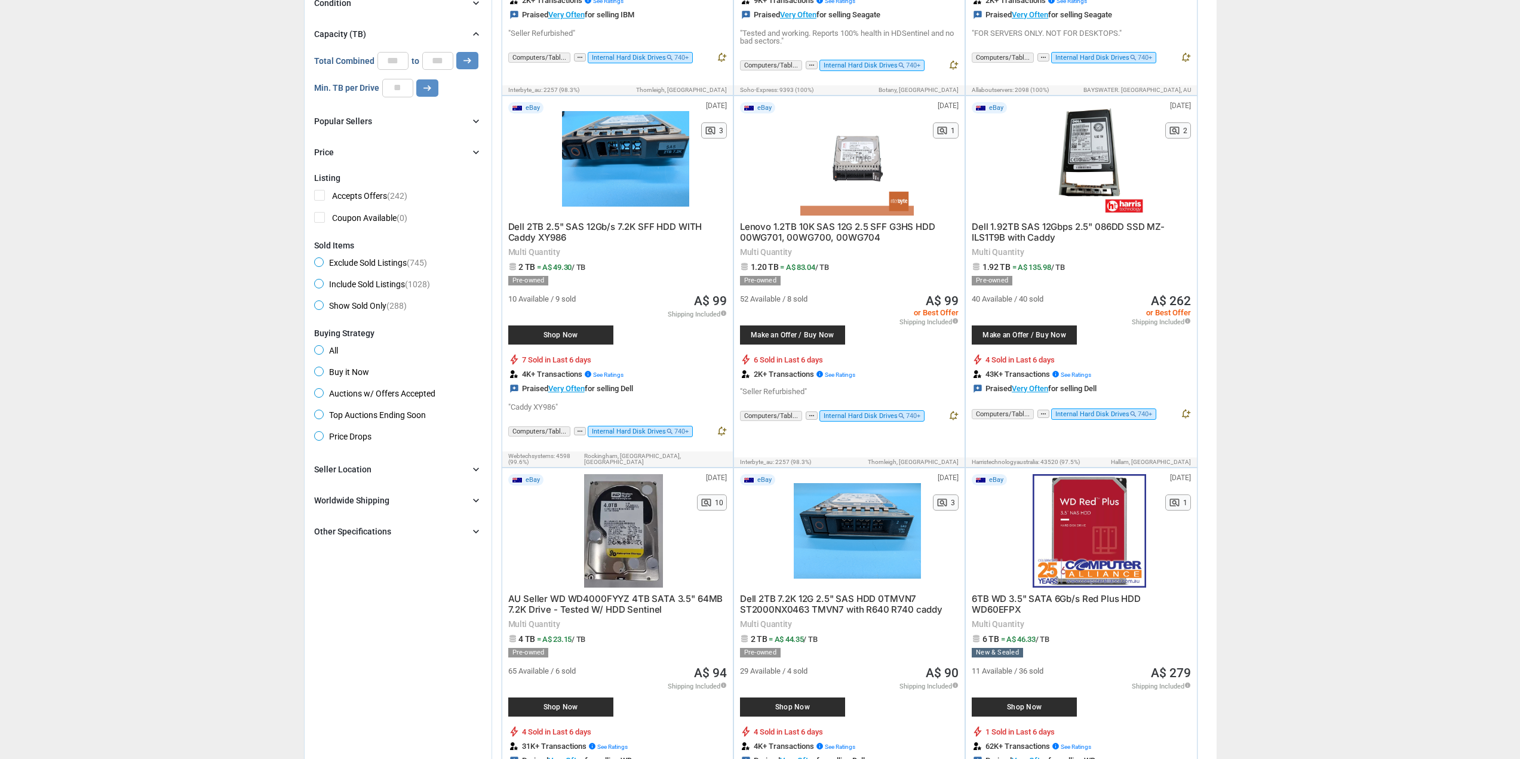
click at [375, 471] on div "Seller Location chevron_right" at bounding box center [398, 469] width 168 height 14
click at [376, 466] on div "Seller Location chevron_right" at bounding box center [398, 469] width 168 height 14
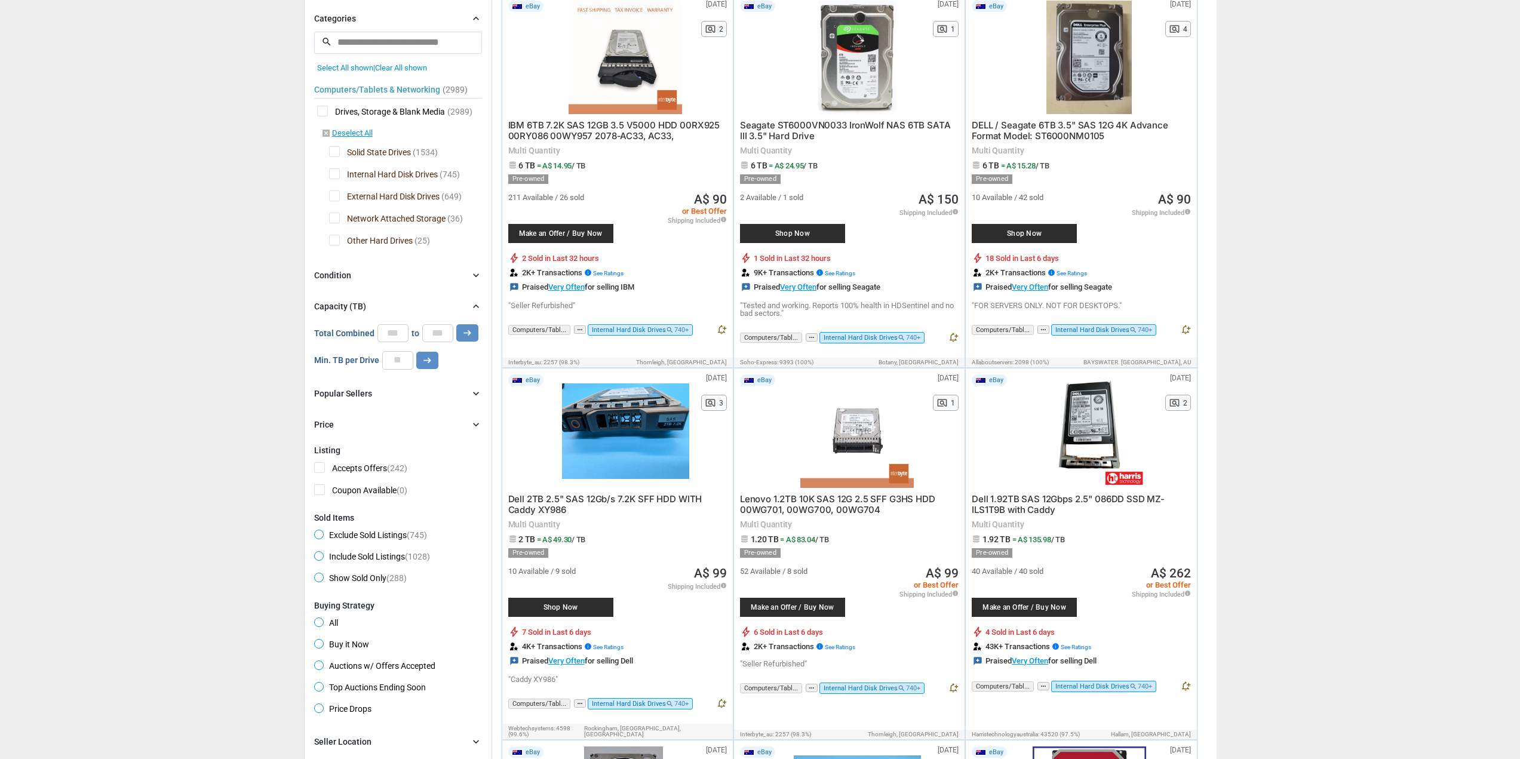
scroll to position [0, 0]
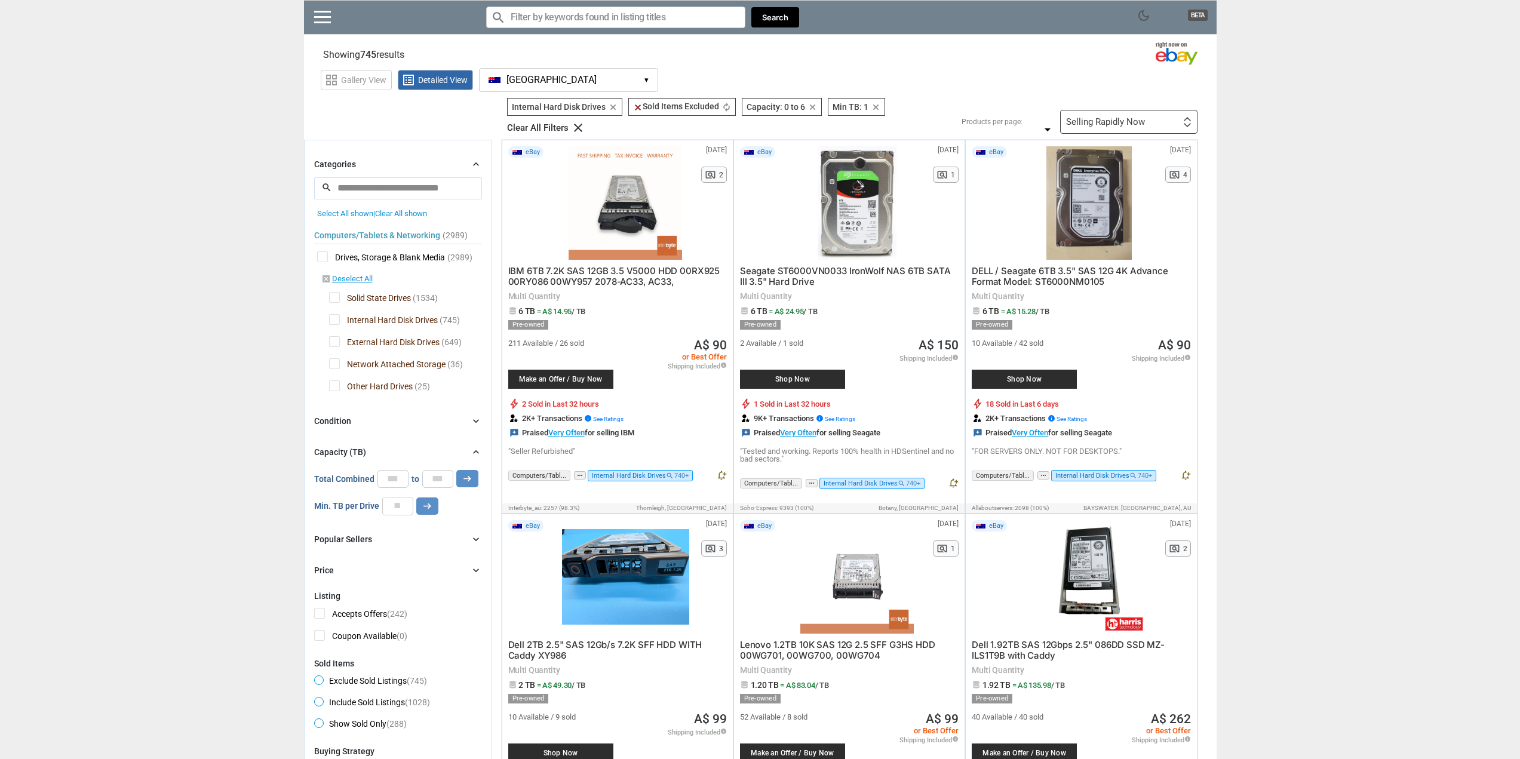
click at [1126, 125] on div "Selling Rapidly Now" at bounding box center [1105, 122] width 79 height 9
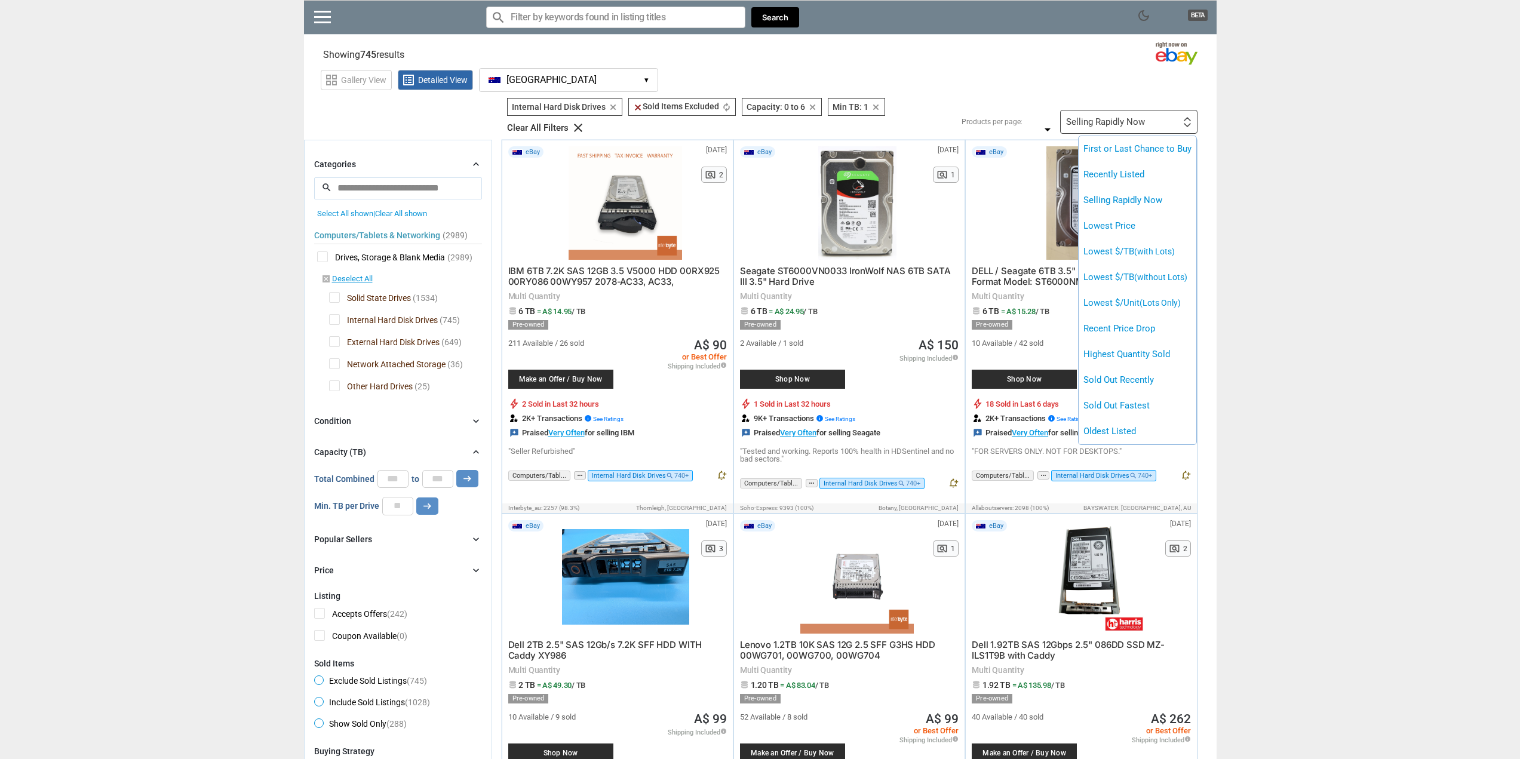
click at [1101, 123] on div at bounding box center [760, 379] width 1520 height 759
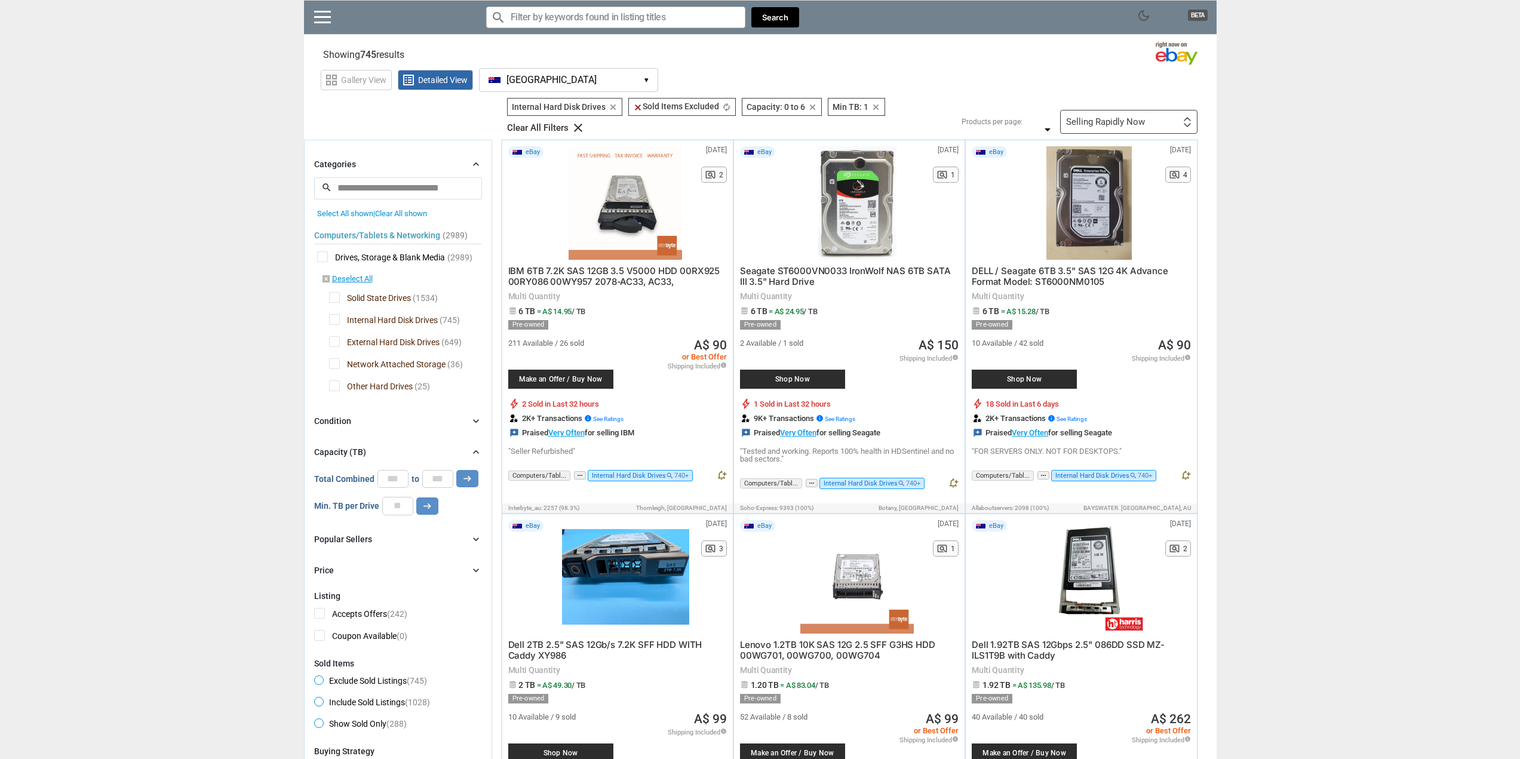
click at [1119, 119] on div "Selling Rapidly Now" at bounding box center [1105, 122] width 79 height 9
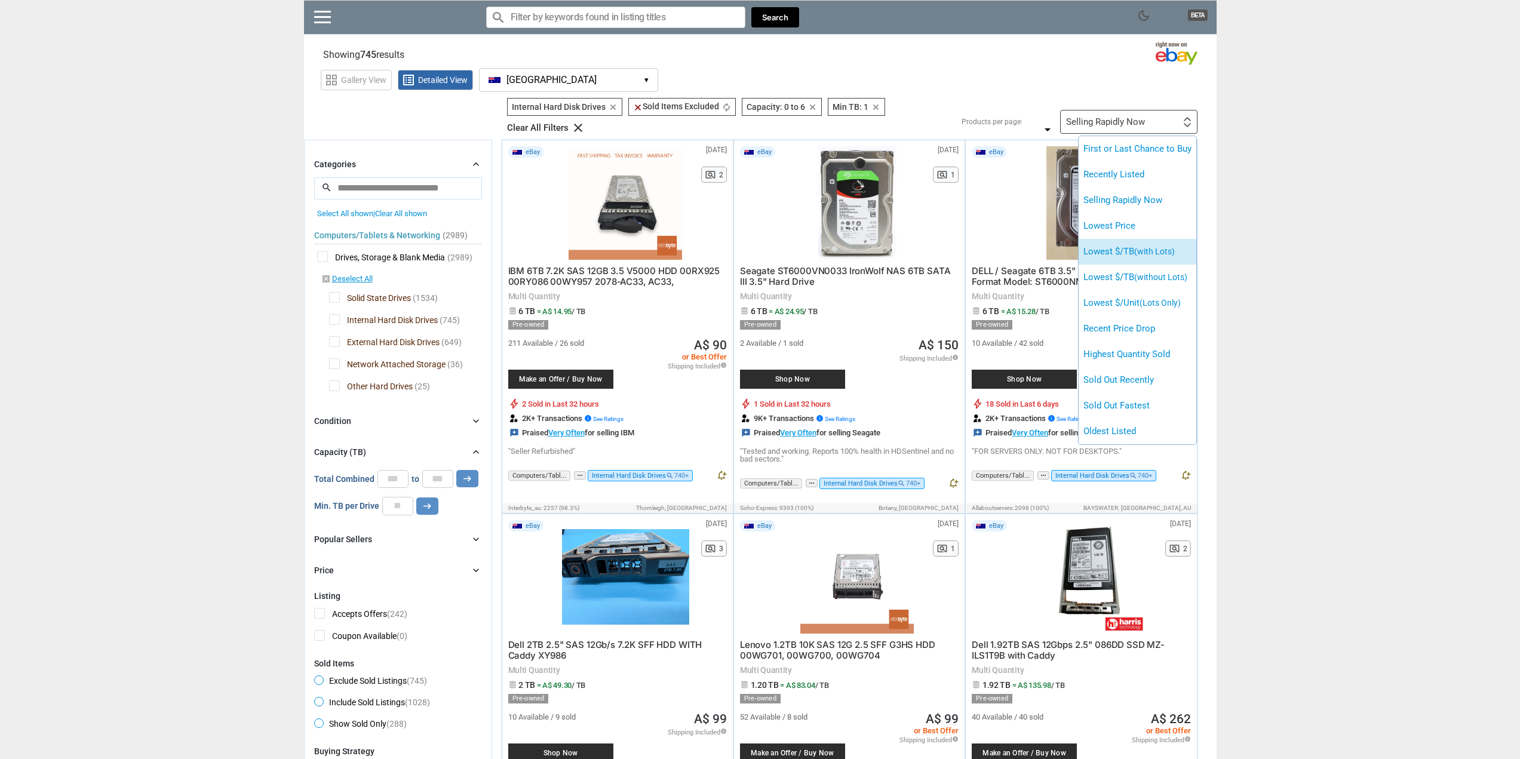
click at [1165, 254] on span "(with Lots)" at bounding box center [1154, 252] width 41 height 10
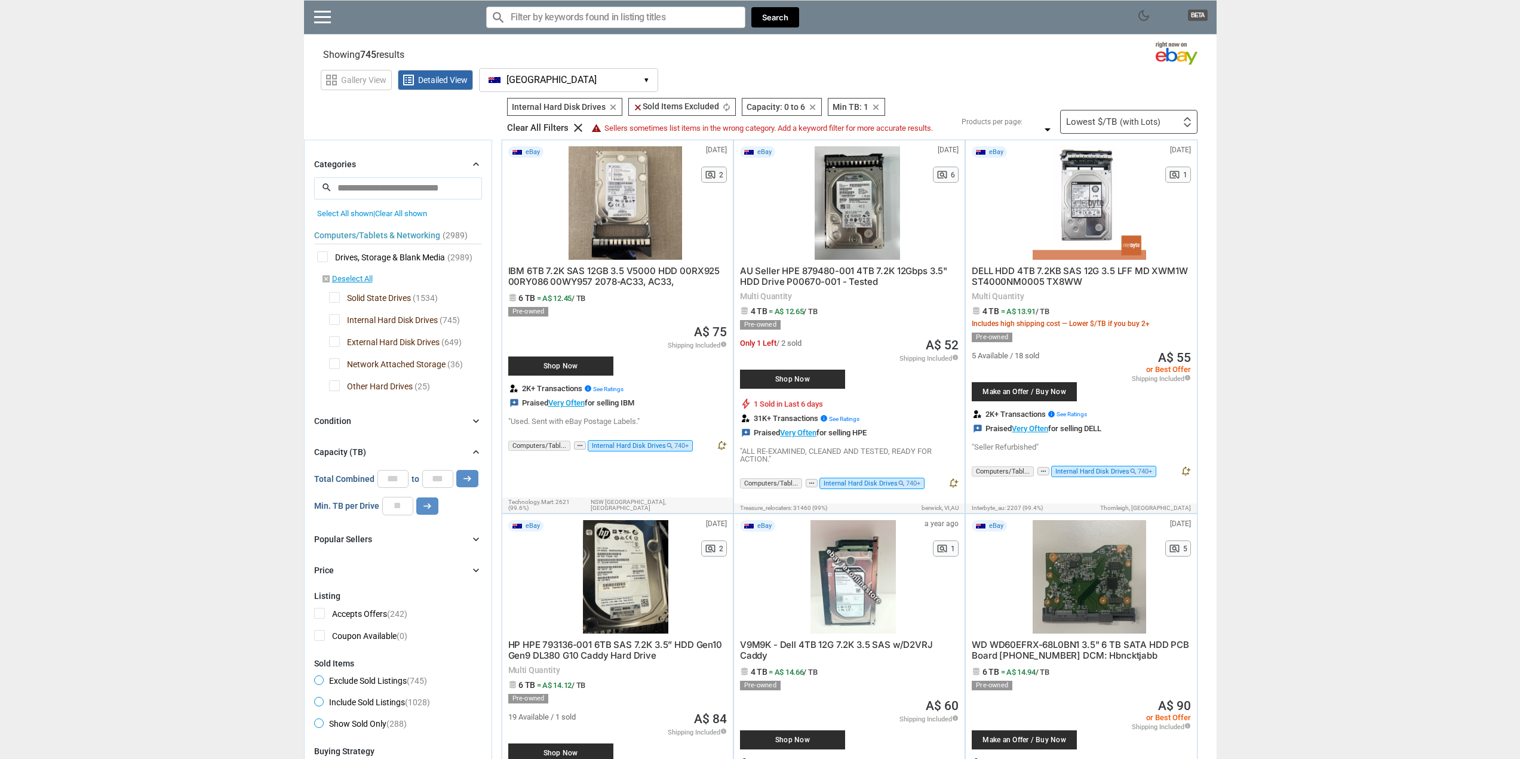
click at [540, 17] on input "Search for models" at bounding box center [615, 17] width 259 height 21
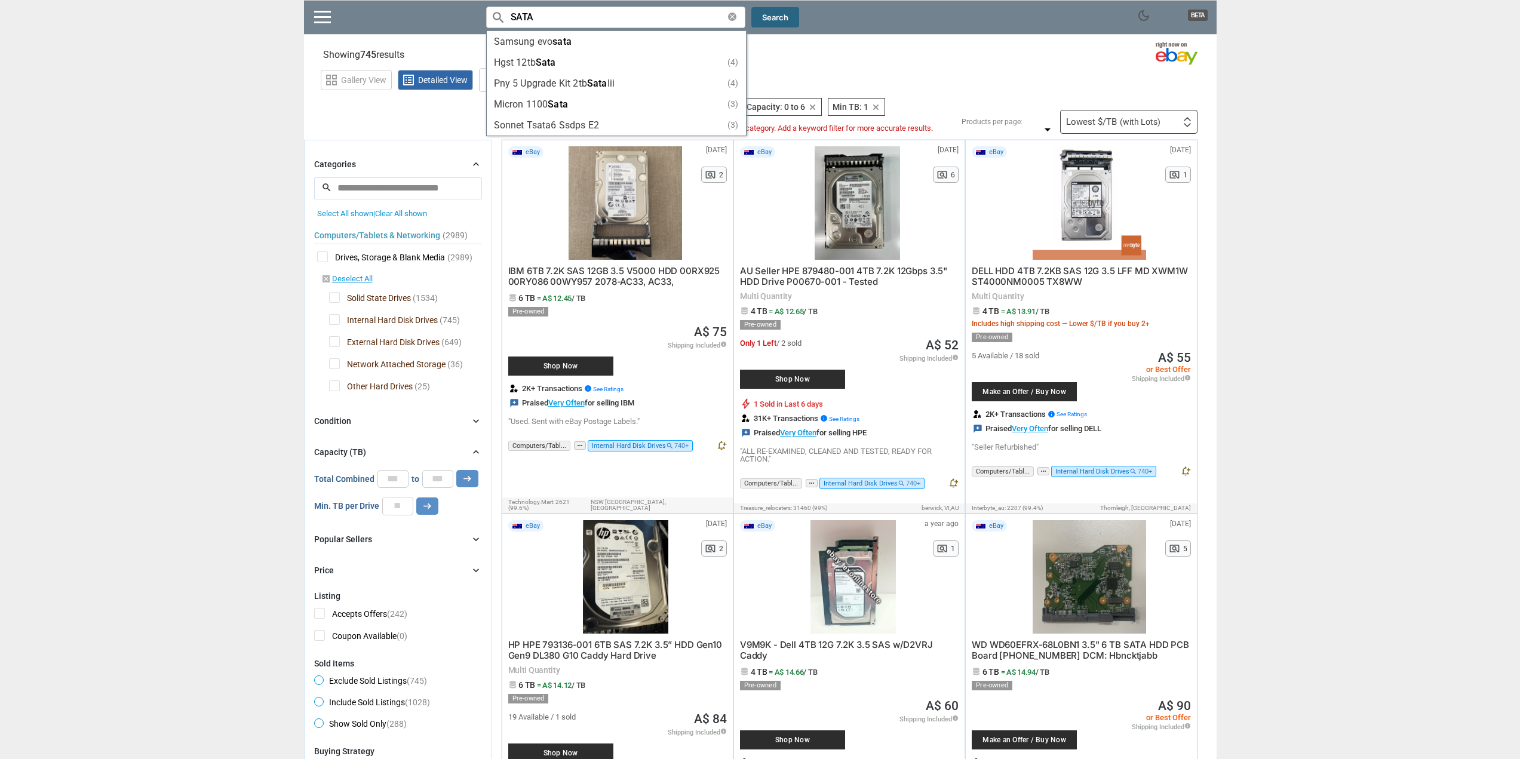
type input "SATA"
drag, startPoint x: 774, startPoint y: 17, endPoint x: 766, endPoint y: 26, distance: 13.1
click at [775, 17] on button "Search" at bounding box center [775, 17] width 48 height 21
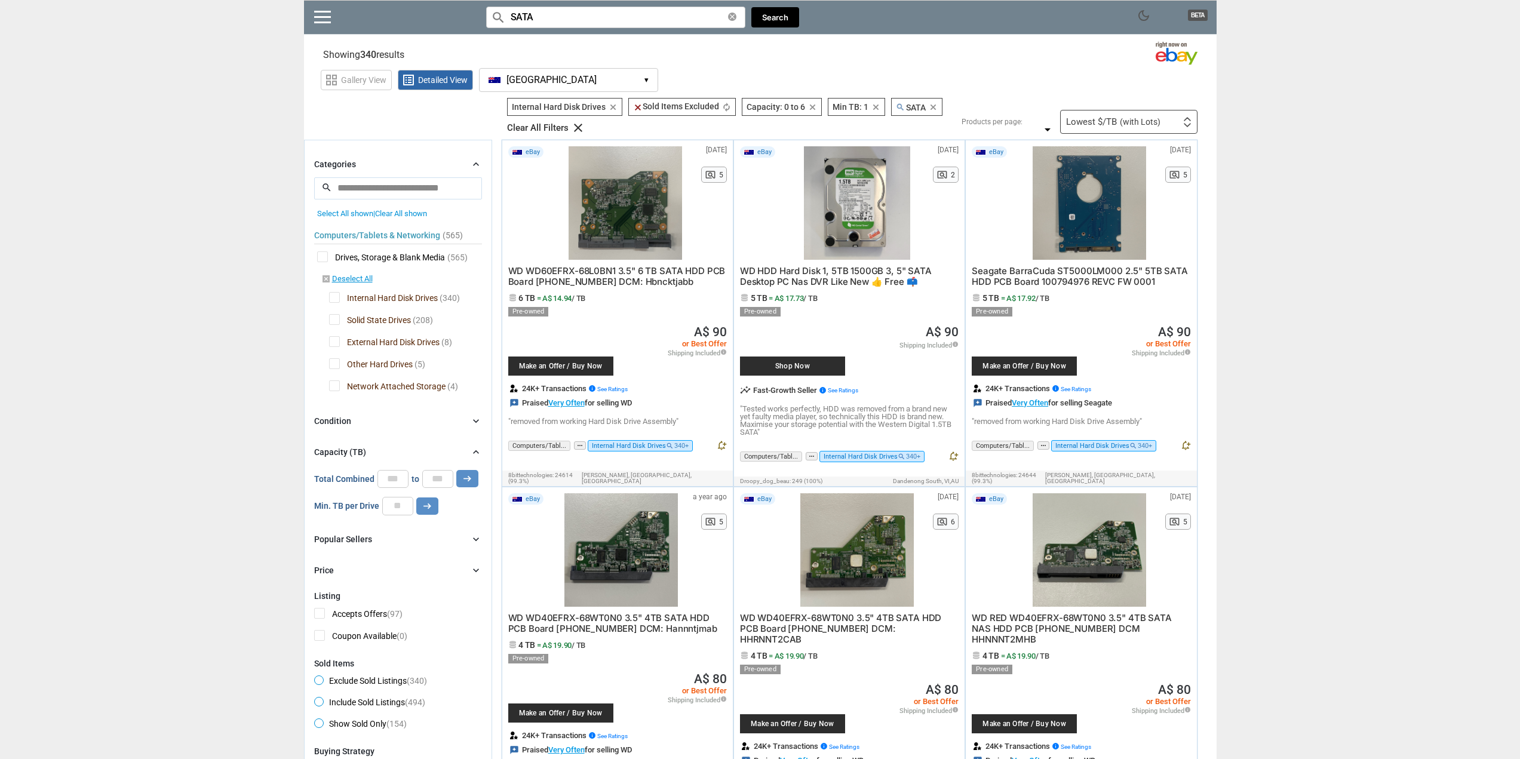
drag, startPoint x: 447, startPoint y: 478, endPoint x: 417, endPoint y: 477, distance: 29.3
click at [418, 477] on div "Total Combined * to * arrow_right_alt" at bounding box center [396, 479] width 164 height 18
type input "**"
click at [477, 482] on div "Total Combined * to ** arrow_right_alt" at bounding box center [398, 479] width 168 height 18
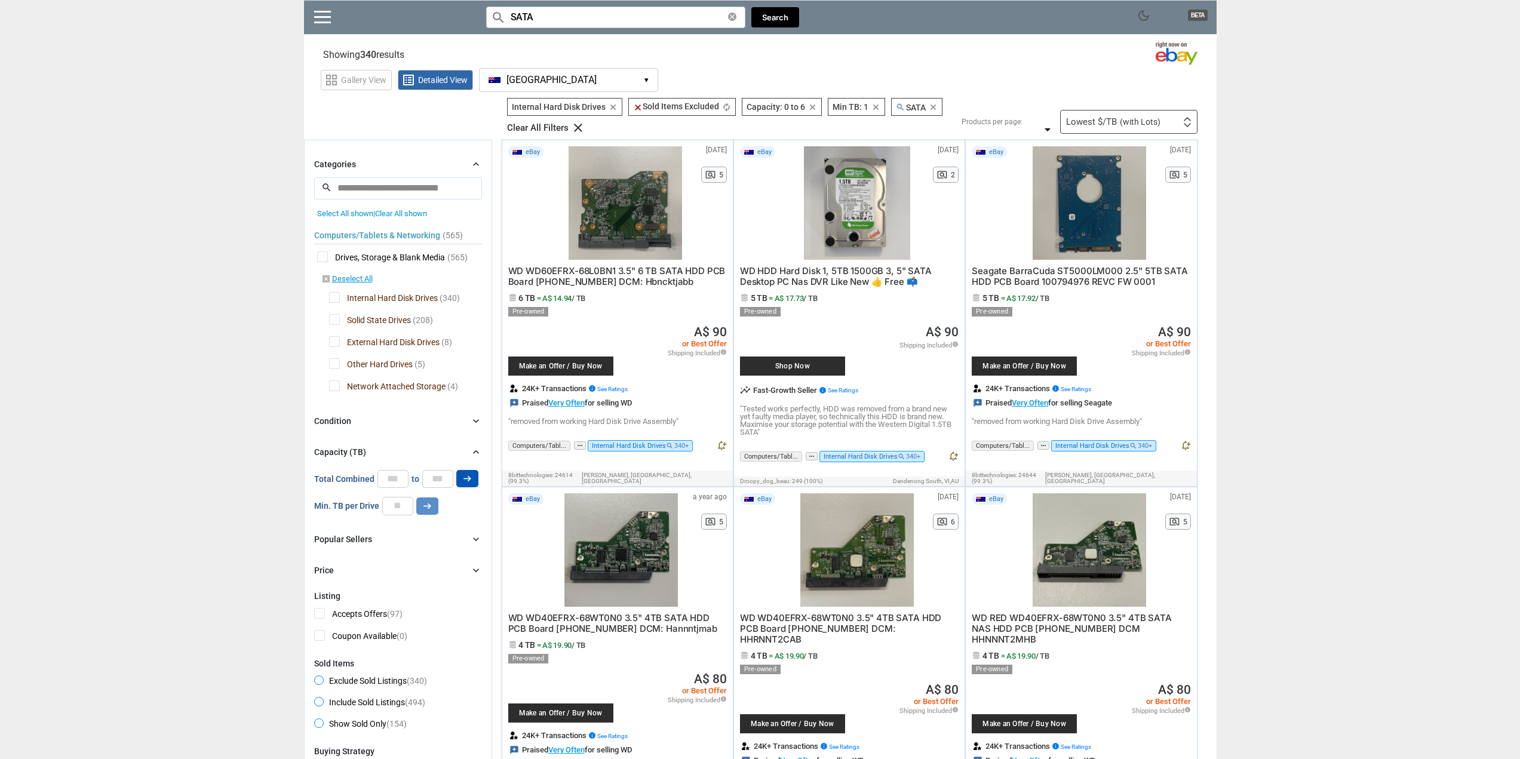
click at [473, 480] on button "arrow_right_alt" at bounding box center [467, 478] width 22 height 17
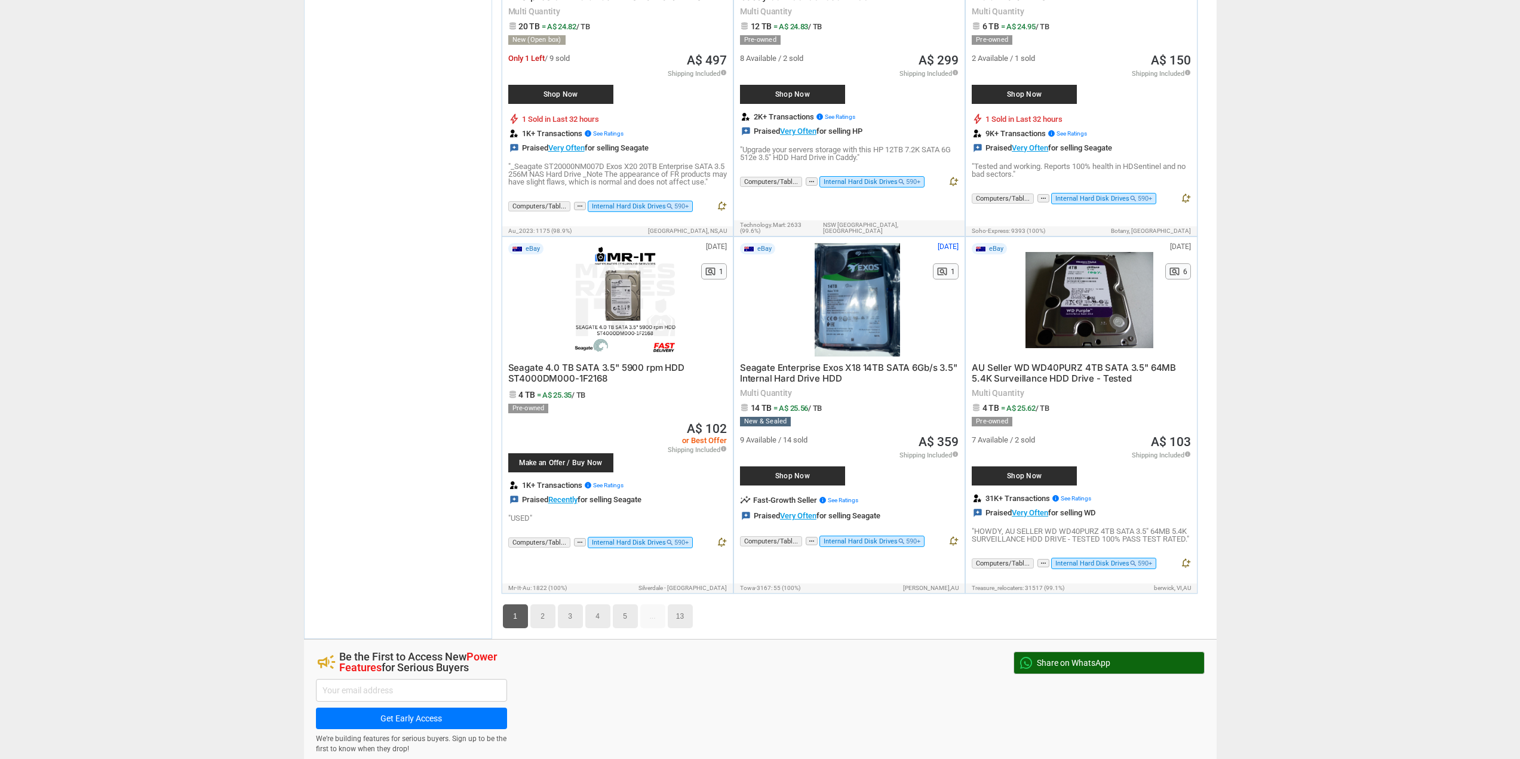
scroll to position [5494, 0]
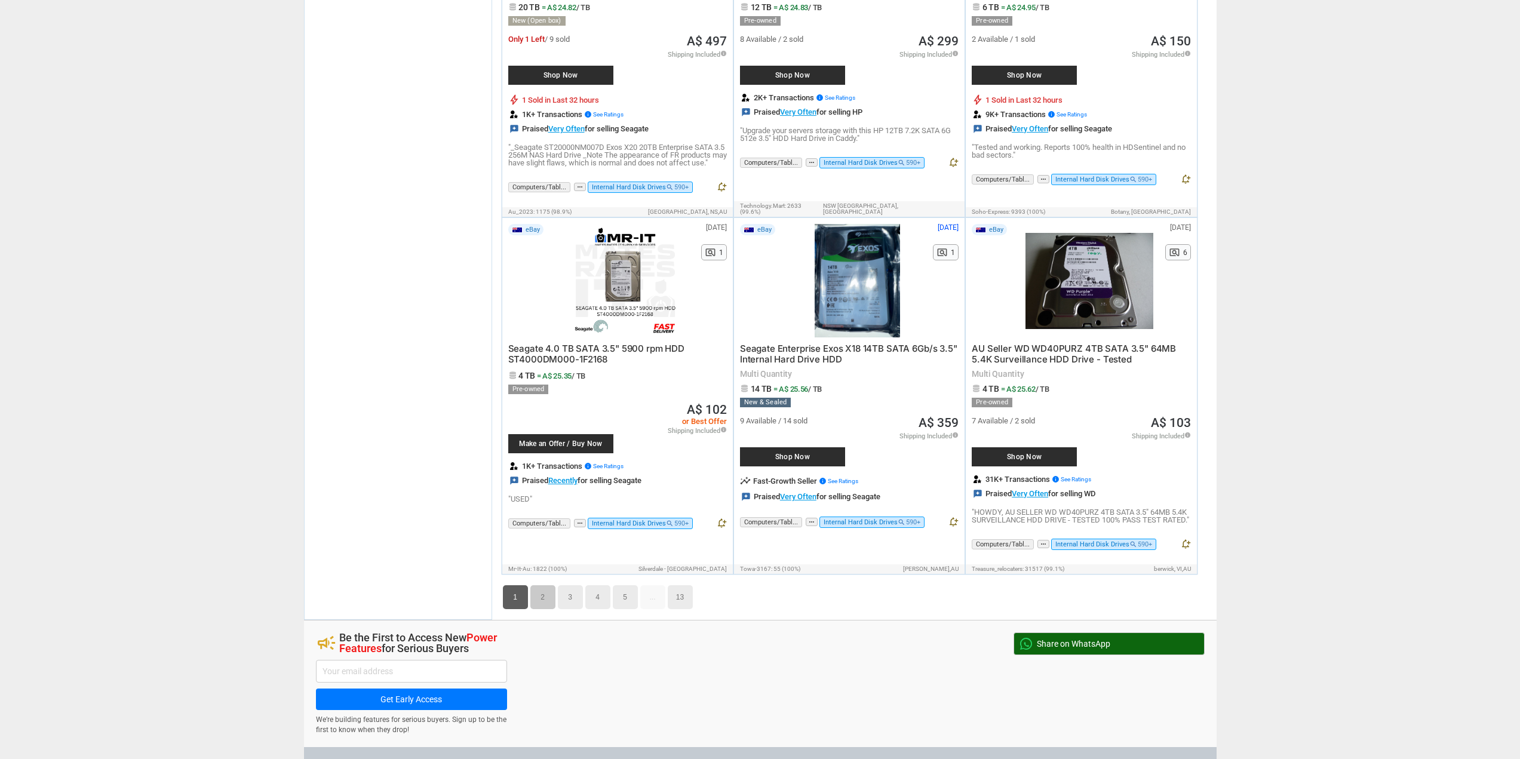
click at [546, 585] on link "2" at bounding box center [542, 597] width 25 height 24
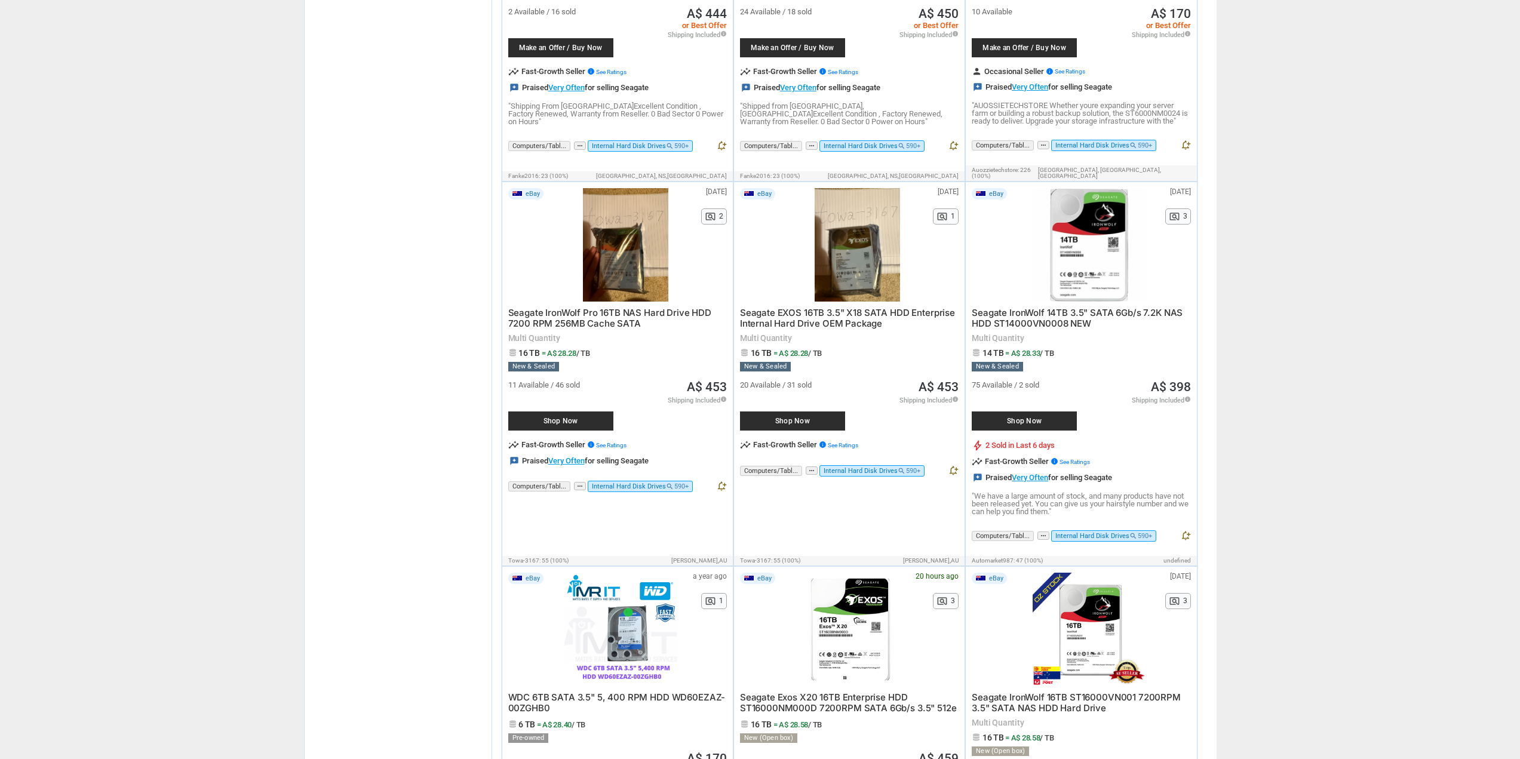
scroll to position [3028, 0]
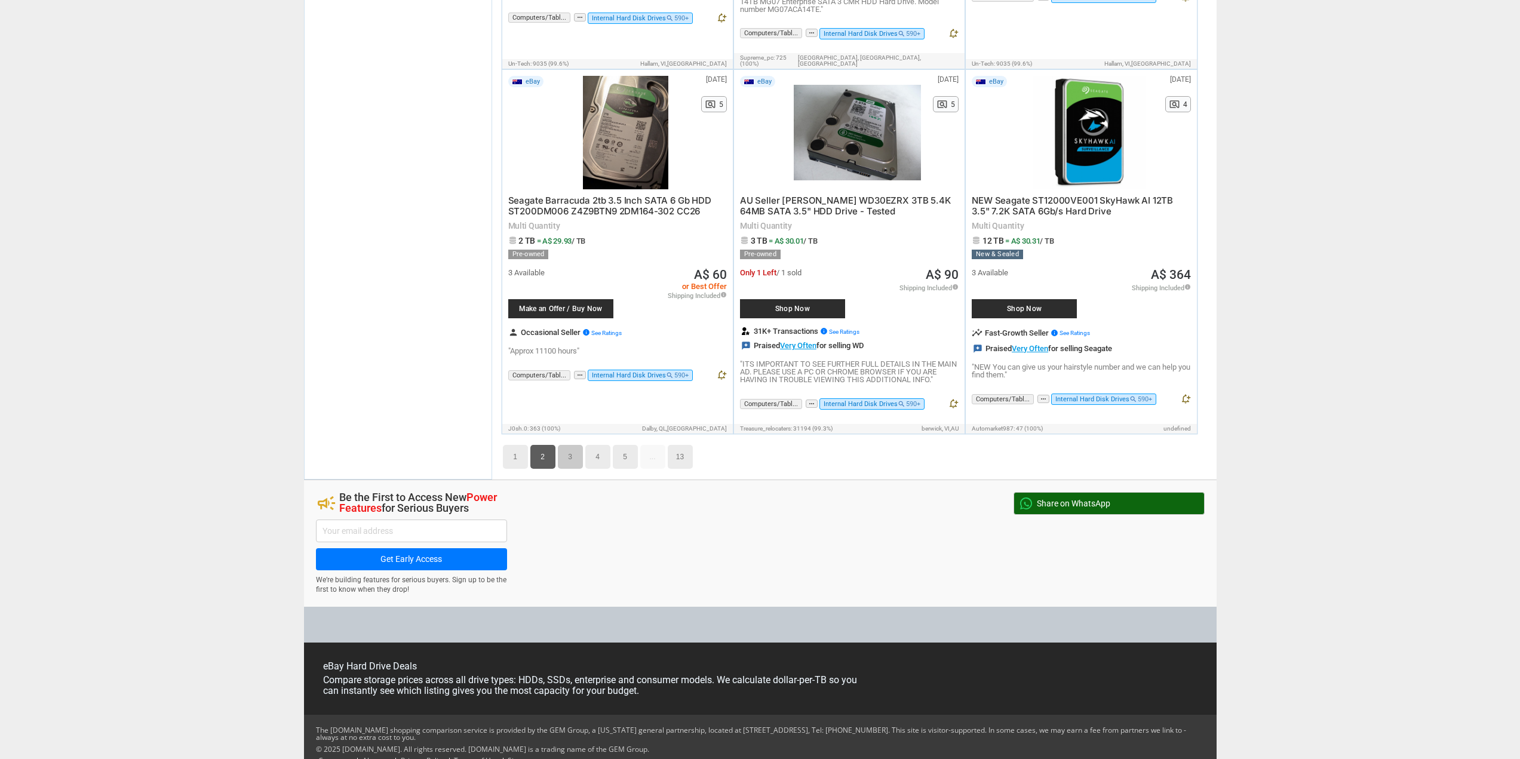
click at [565, 445] on link "3" at bounding box center [570, 457] width 25 height 24
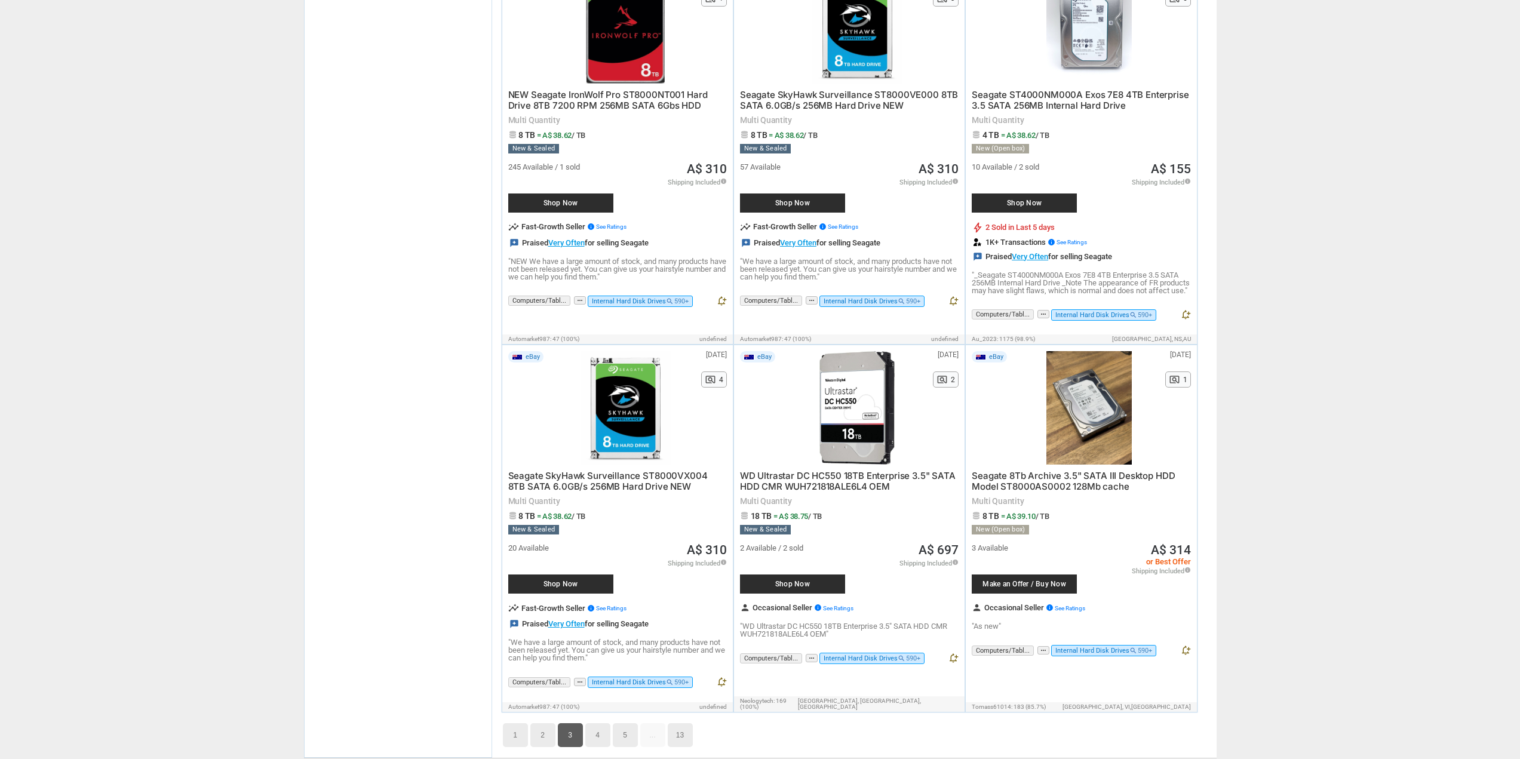
scroll to position [5689, 0]
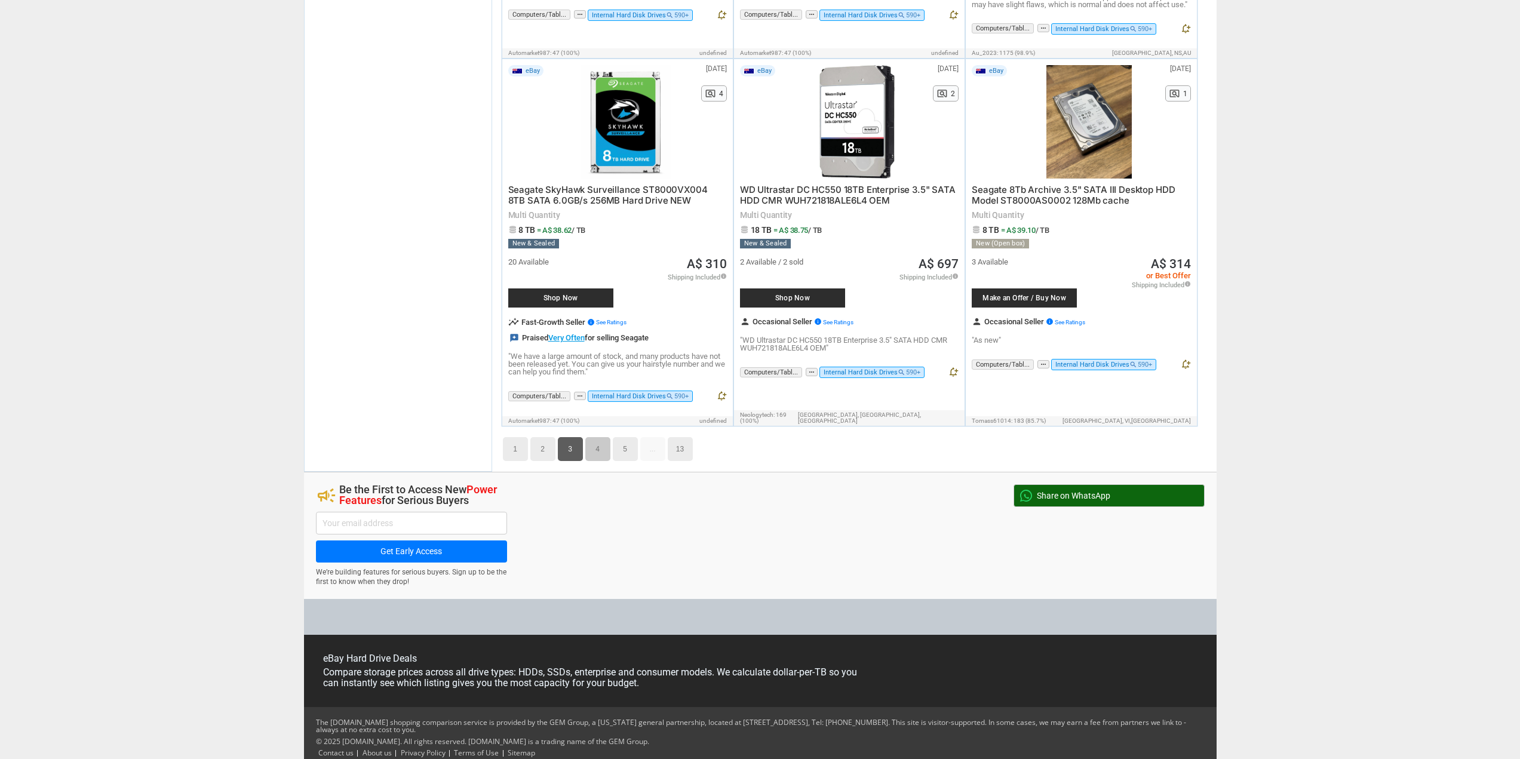
click at [597, 439] on link "4" at bounding box center [597, 449] width 25 height 24
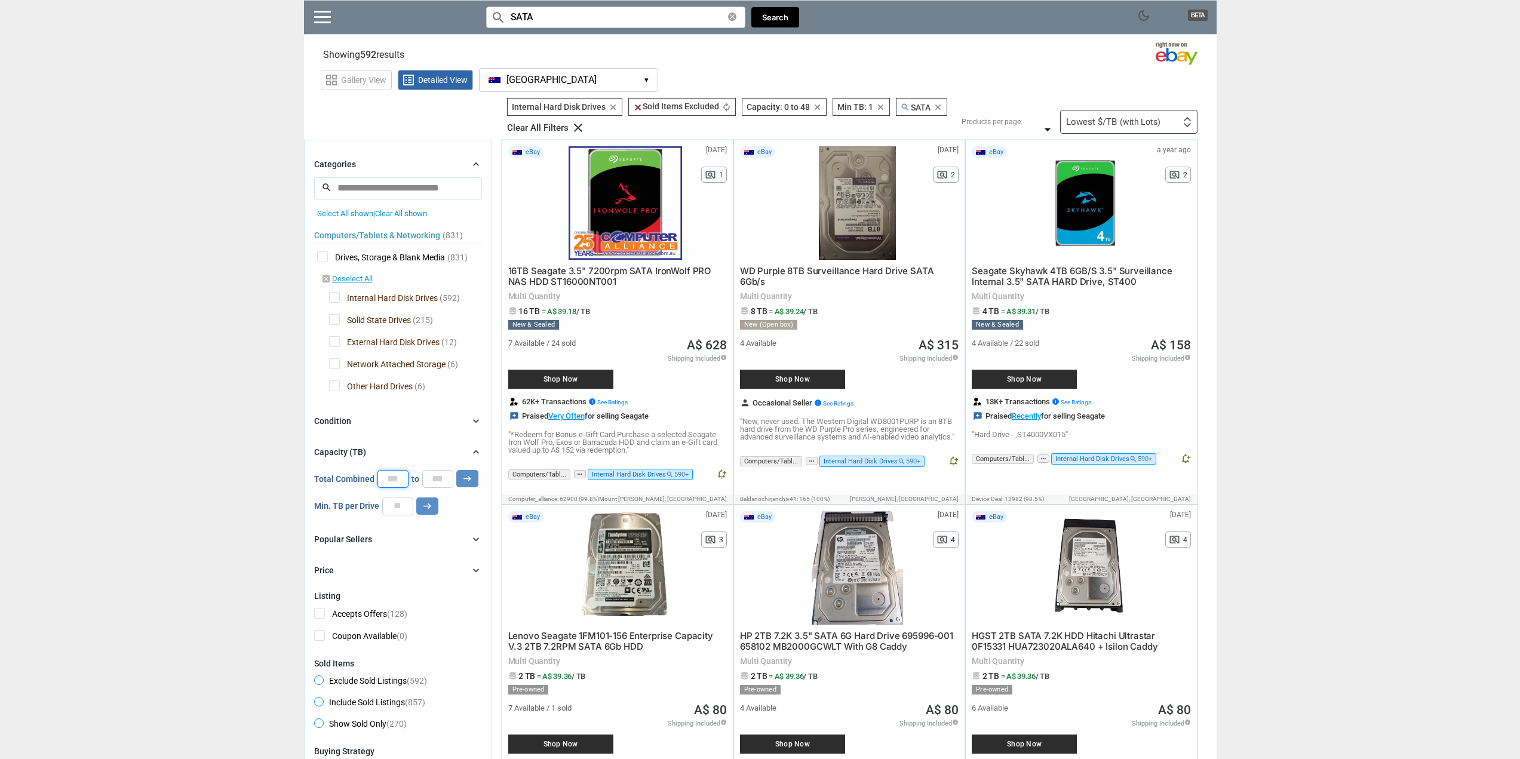
drag, startPoint x: 404, startPoint y: 474, endPoint x: 348, endPoint y: 468, distance: 55.9
click at [342, 470] on div "Total Combined * to ** arrow_right_alt" at bounding box center [396, 479] width 164 height 18
type input "**"
click at [462, 482] on icon "arrow_right_alt" at bounding box center [467, 478] width 11 height 11
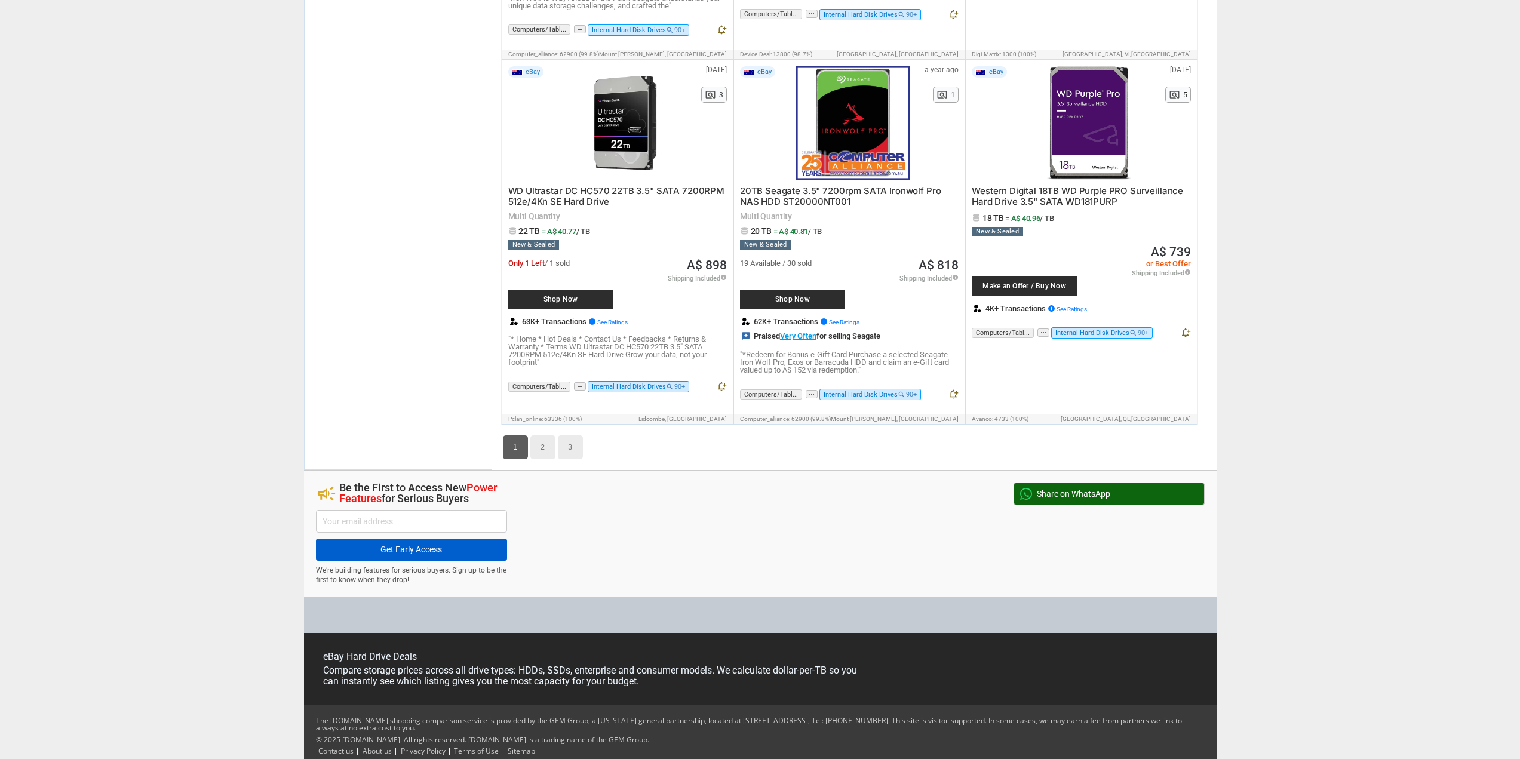
scroll to position [5706, 0]
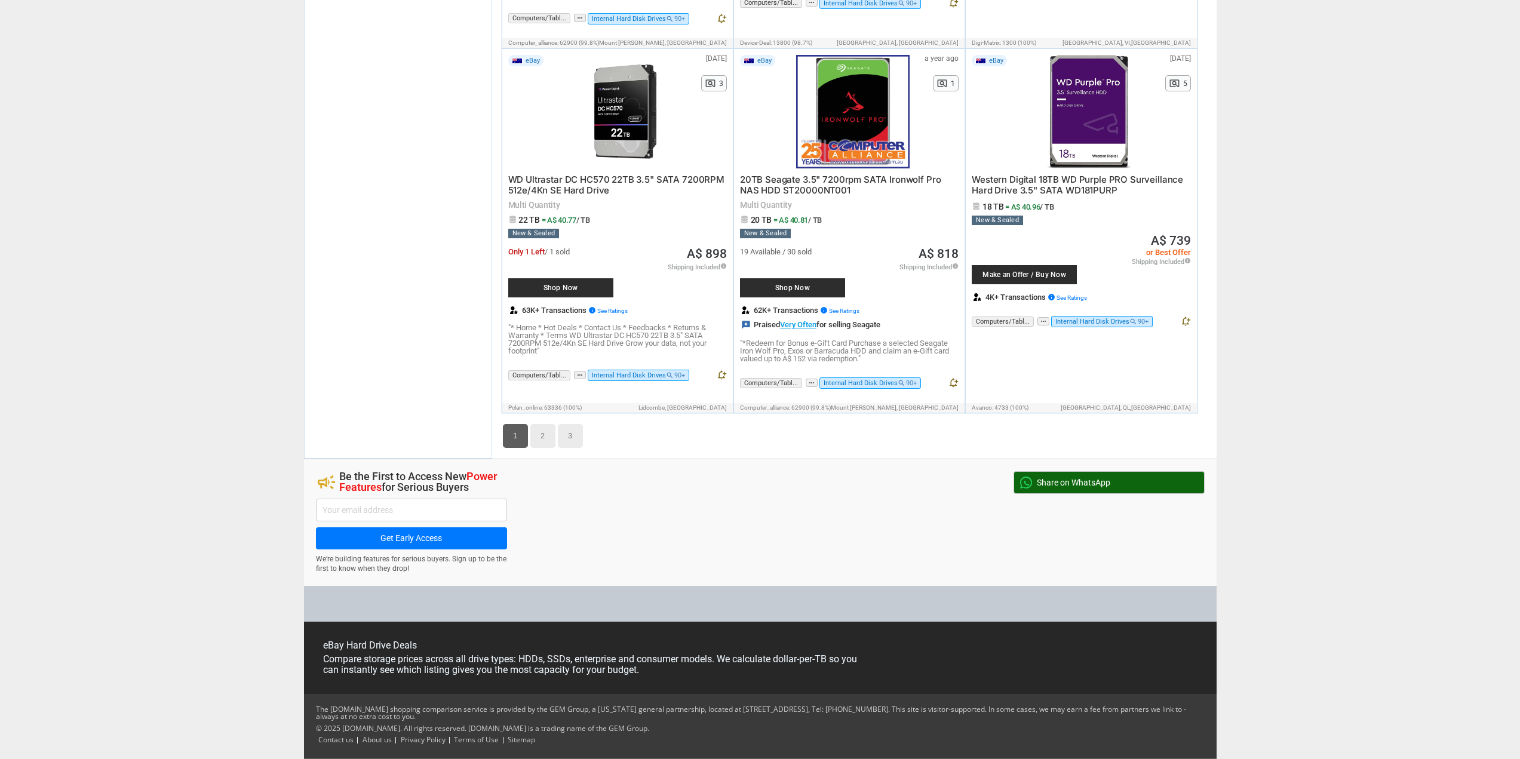
click at [538, 439] on link "2" at bounding box center [542, 436] width 25 height 24
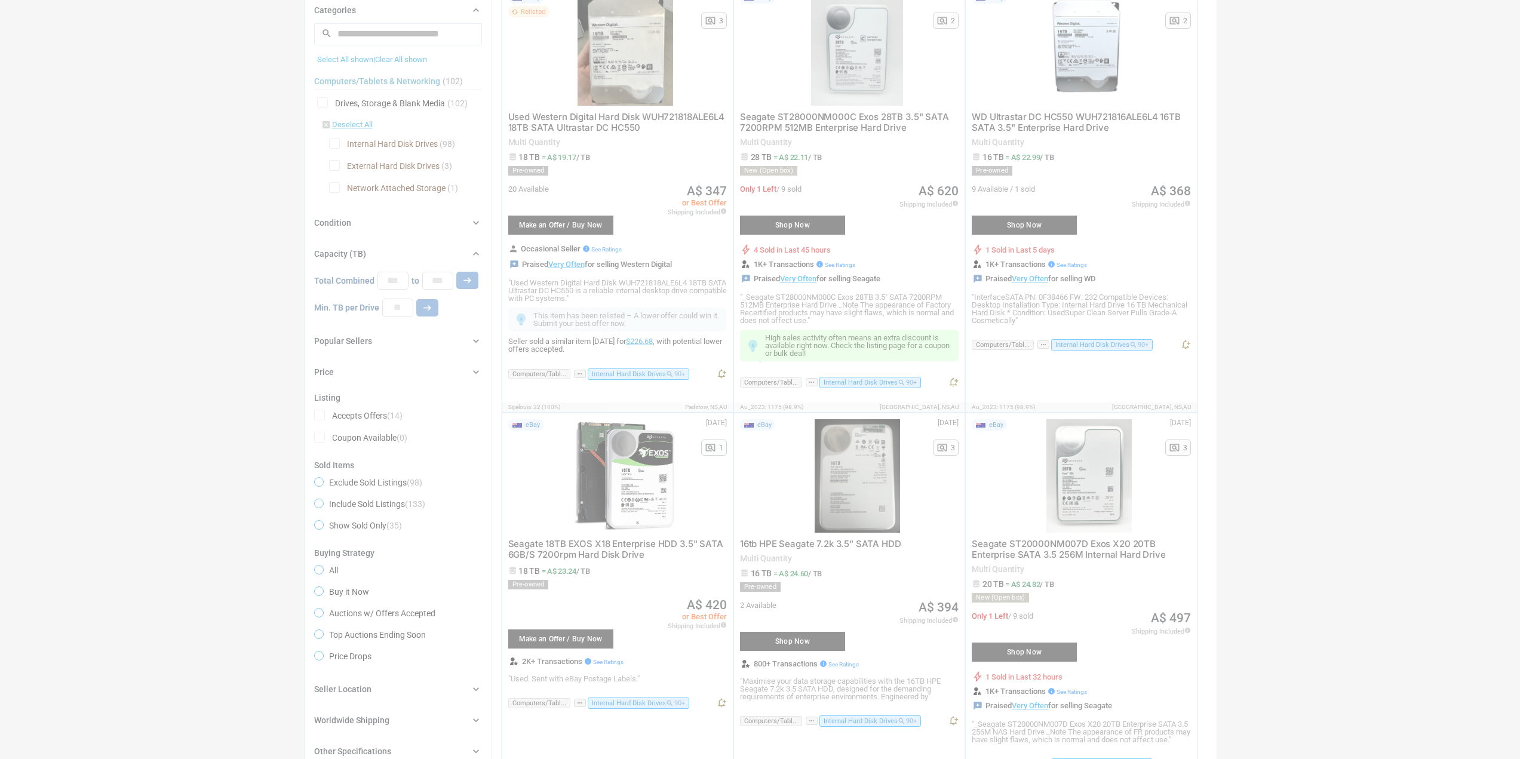
scroll to position [42, 0]
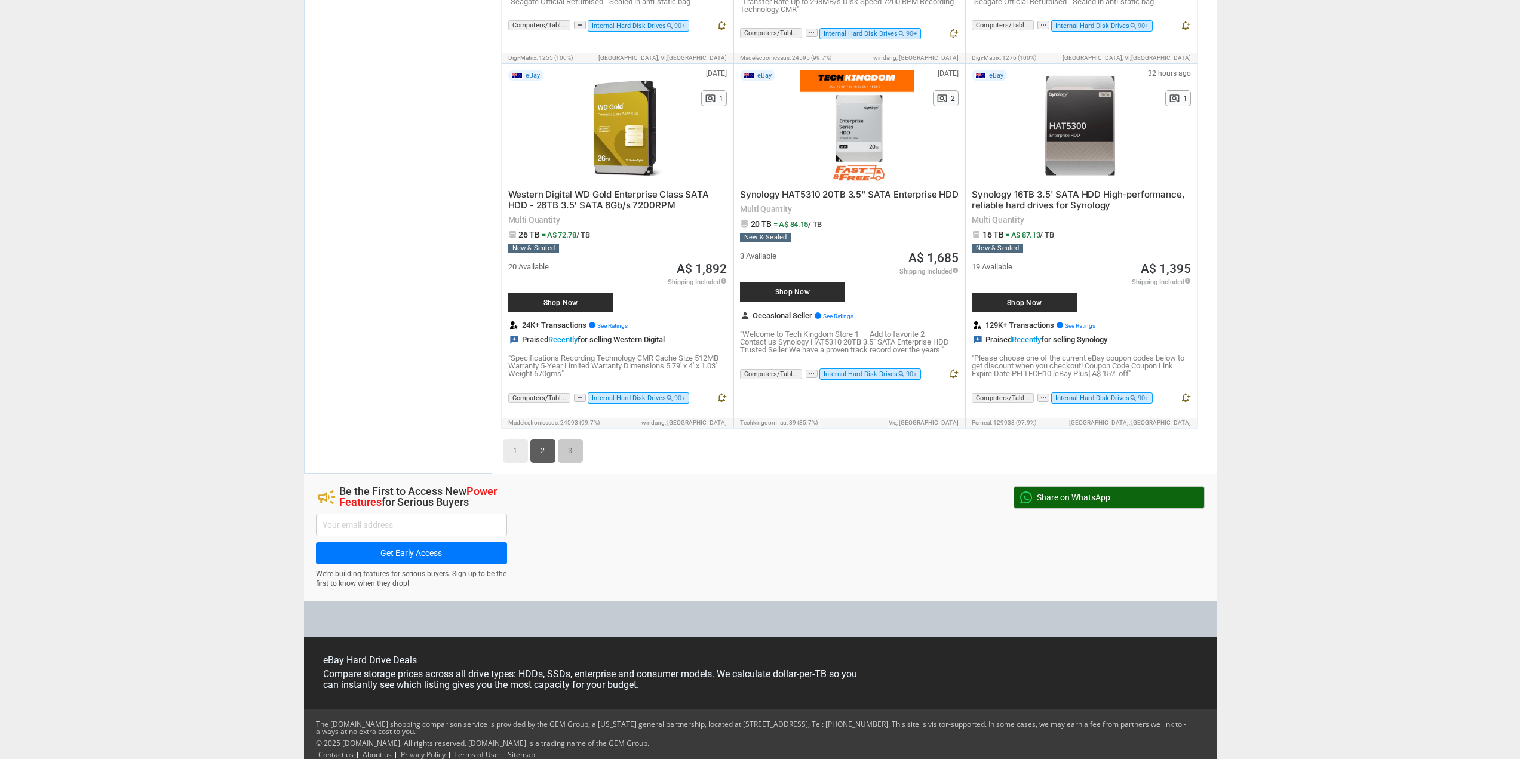
click at [570, 439] on link "3" at bounding box center [570, 451] width 25 height 24
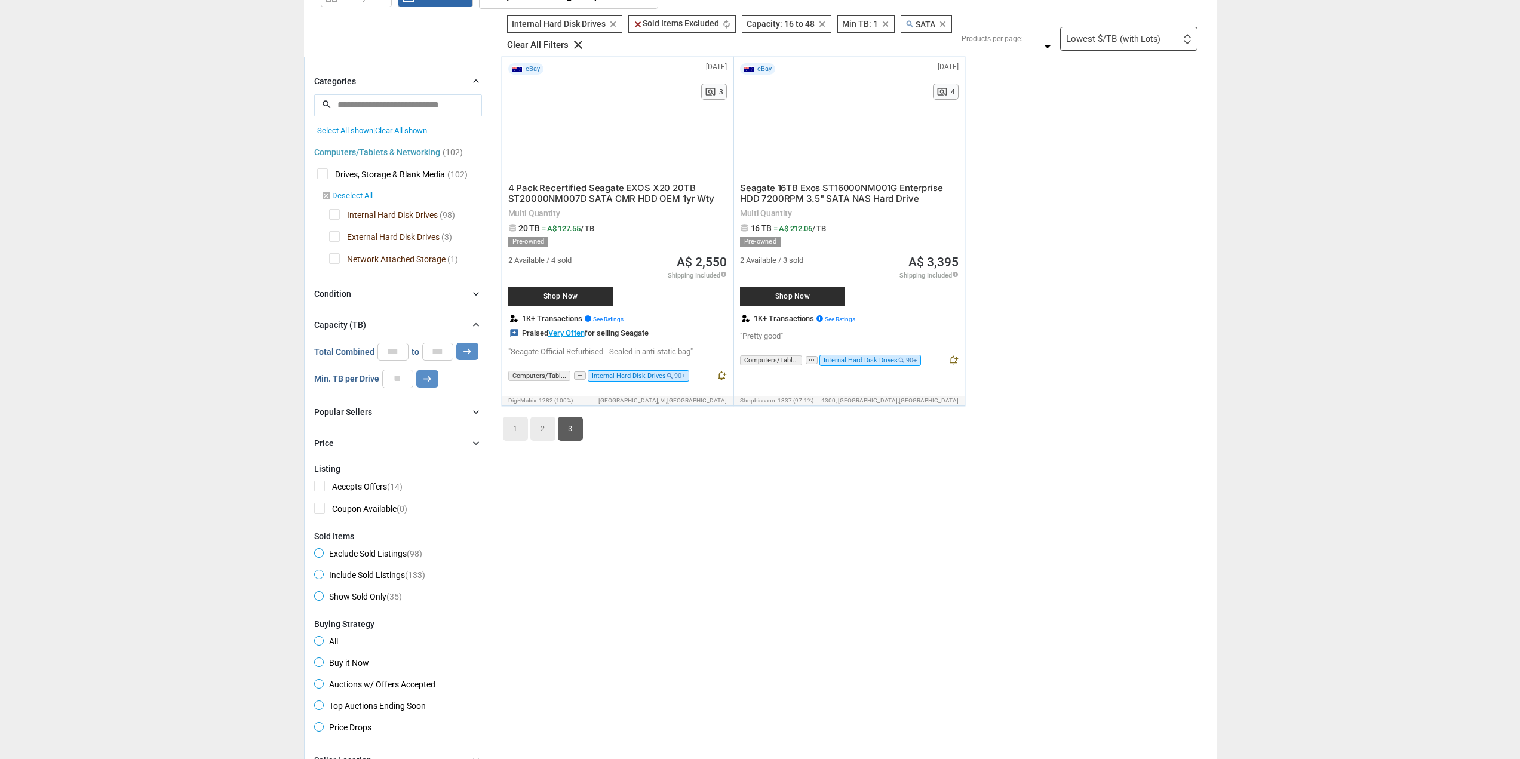
scroll to position [42, 0]
